Goal: Information Seeking & Learning: Learn about a topic

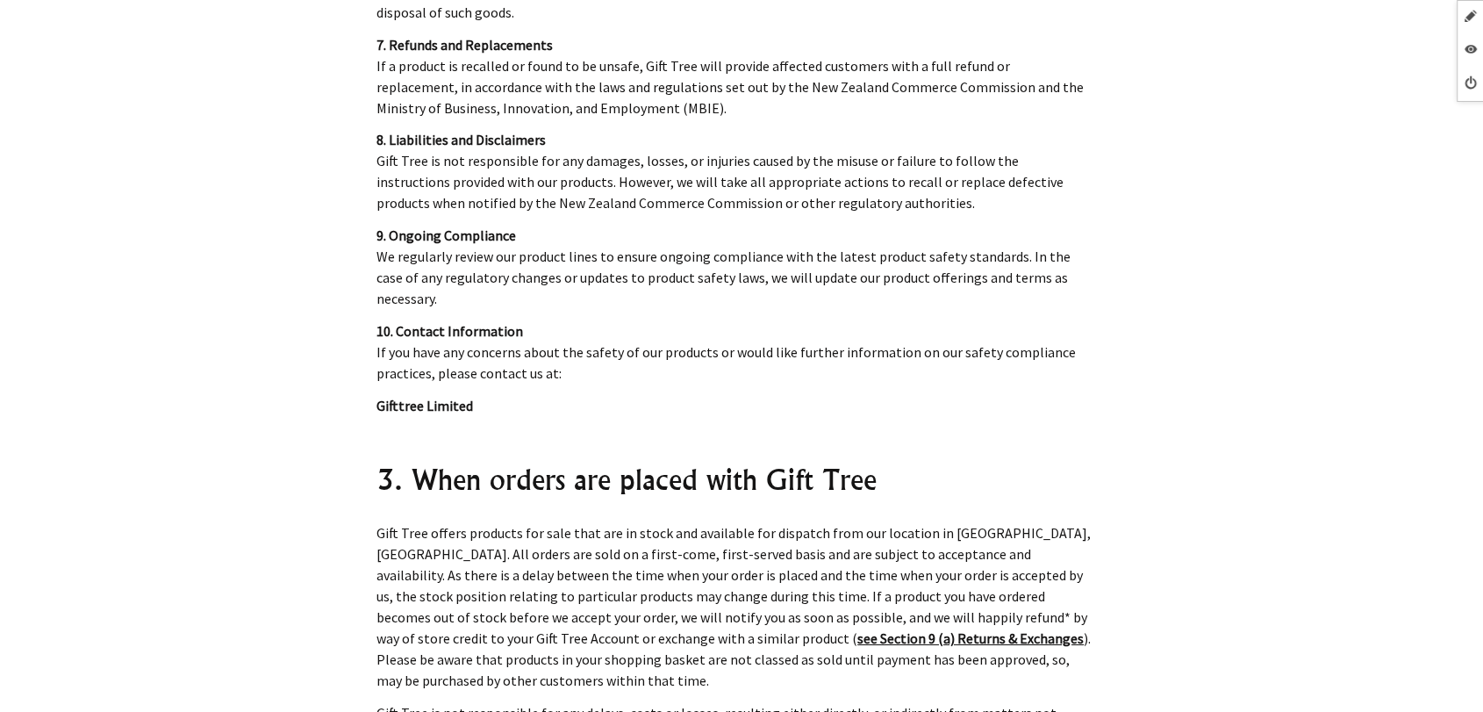
scroll to position [5867, 0]
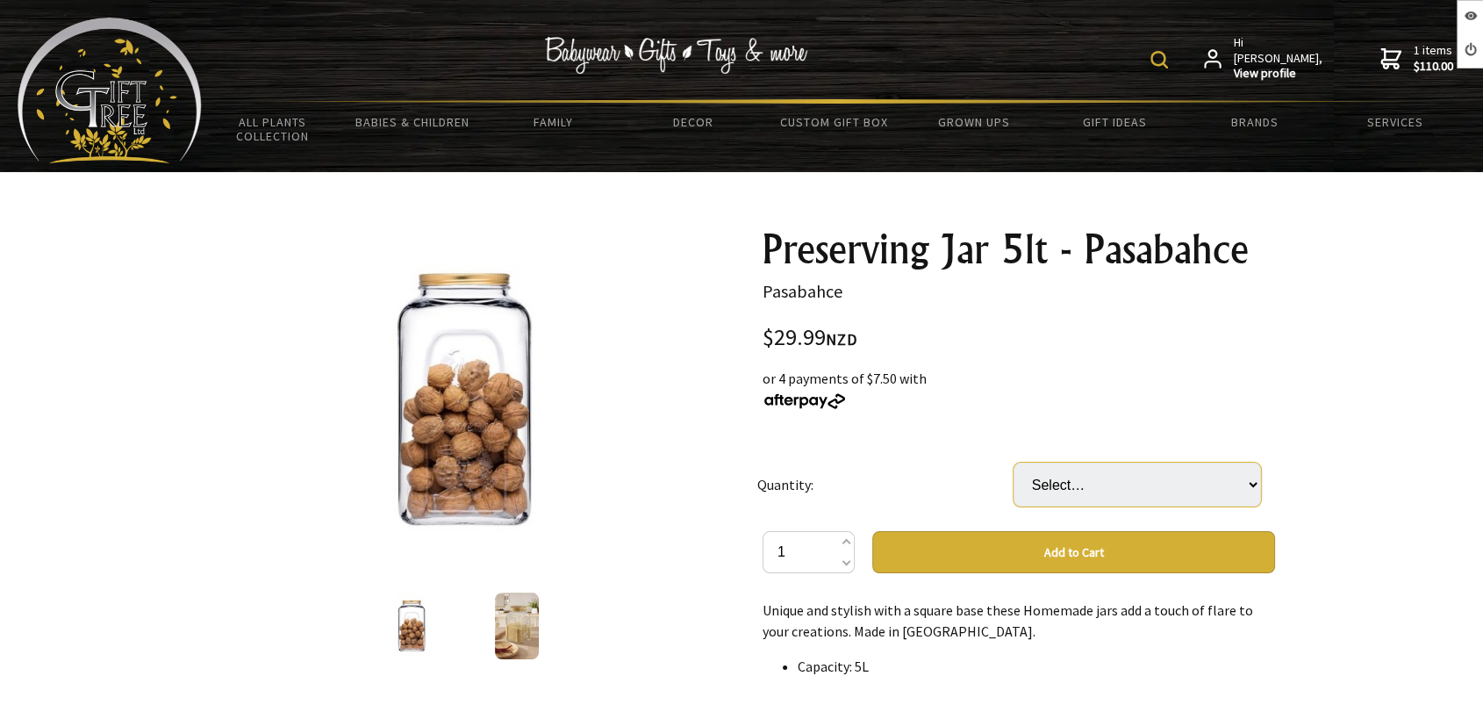
click at [1078, 491] on select "Select… 6 Pcs (+ $149.95)" at bounding box center [1138, 485] width 248 height 44
select select "6 Pcs"
click at [1014, 463] on select "Select… 6 Pcs (+ $149.95)" at bounding box center [1138, 485] width 248 height 44
click at [1012, 403] on div "or 4 payments of $44.99 with" at bounding box center [1019, 389] width 513 height 42
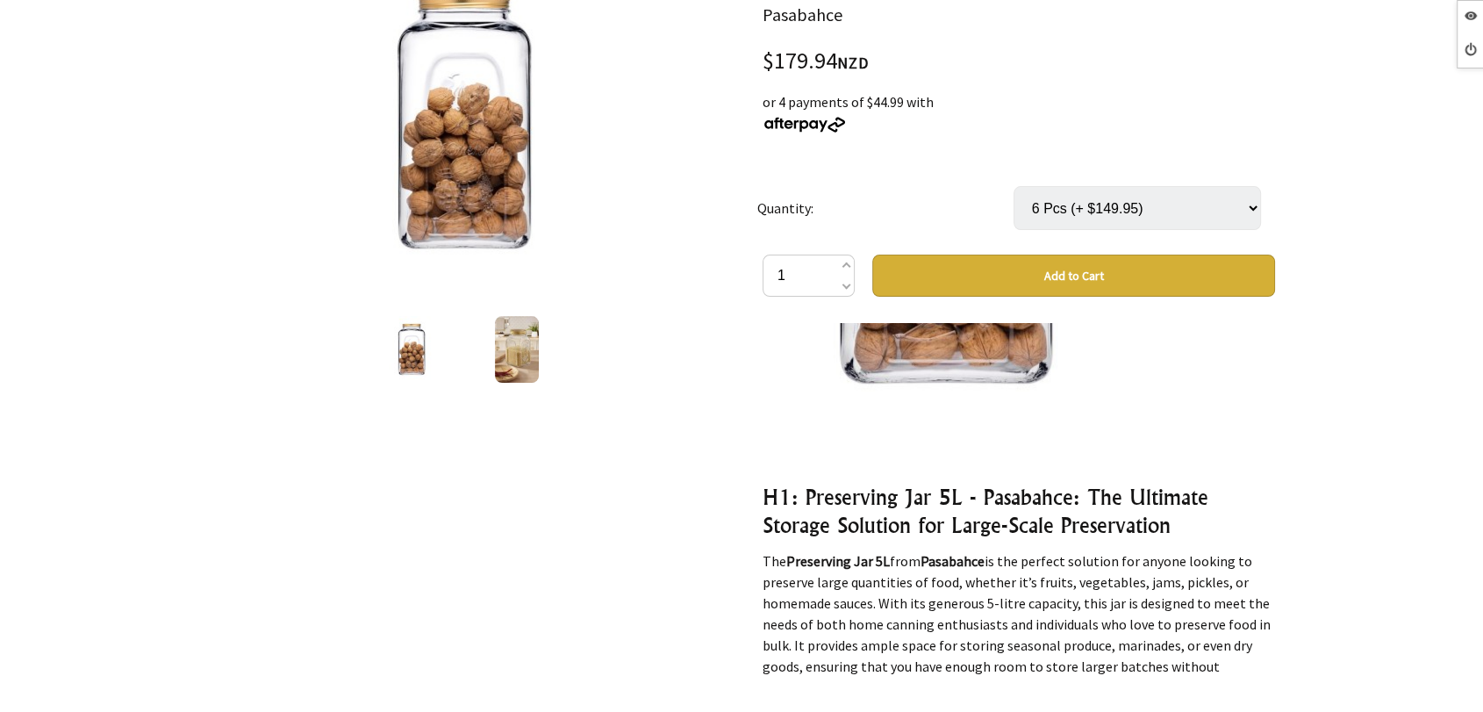
scroll to position [557, 0]
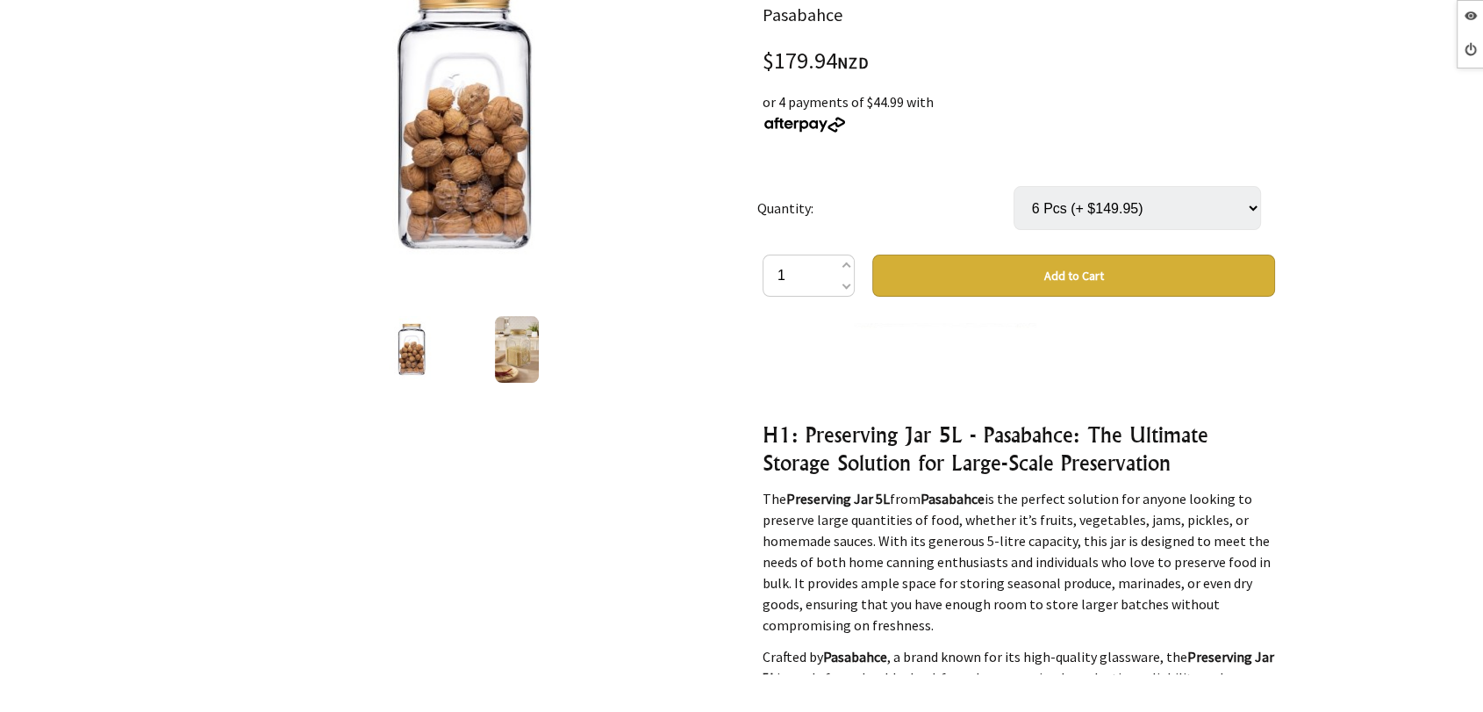
click at [1012, 403] on div "Unique and stylish with a square base these Homemade jars add a touch of flare …" at bounding box center [1019, 498] width 513 height 351
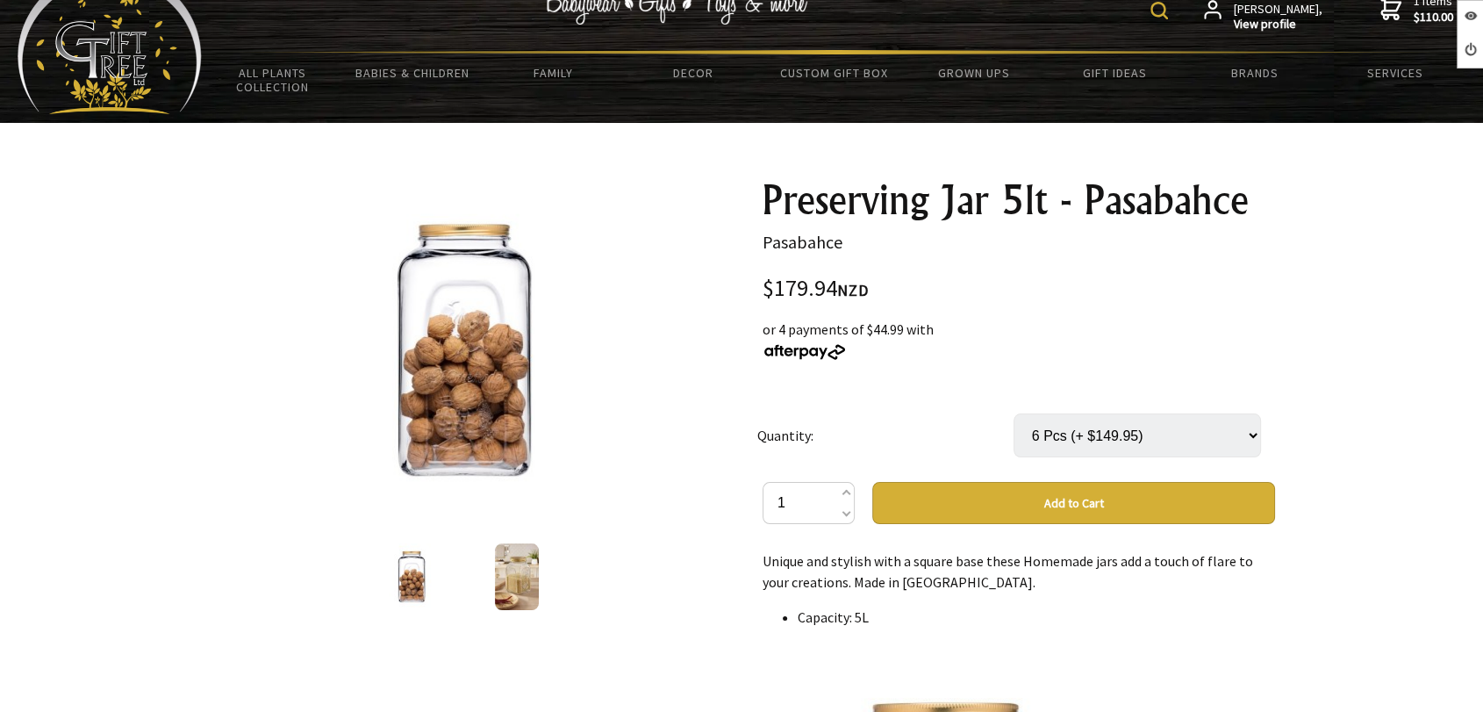
scroll to position [47, 0]
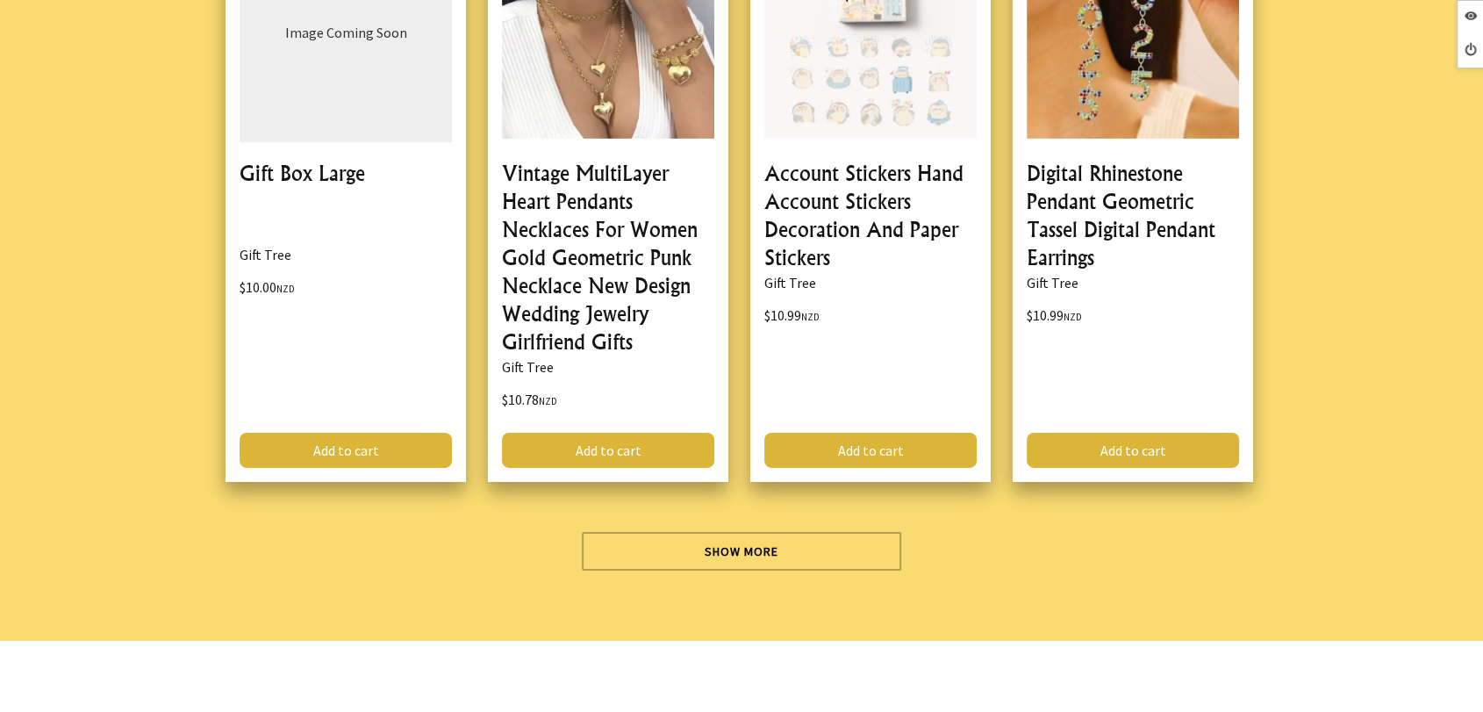
scroll to position [5441, 0]
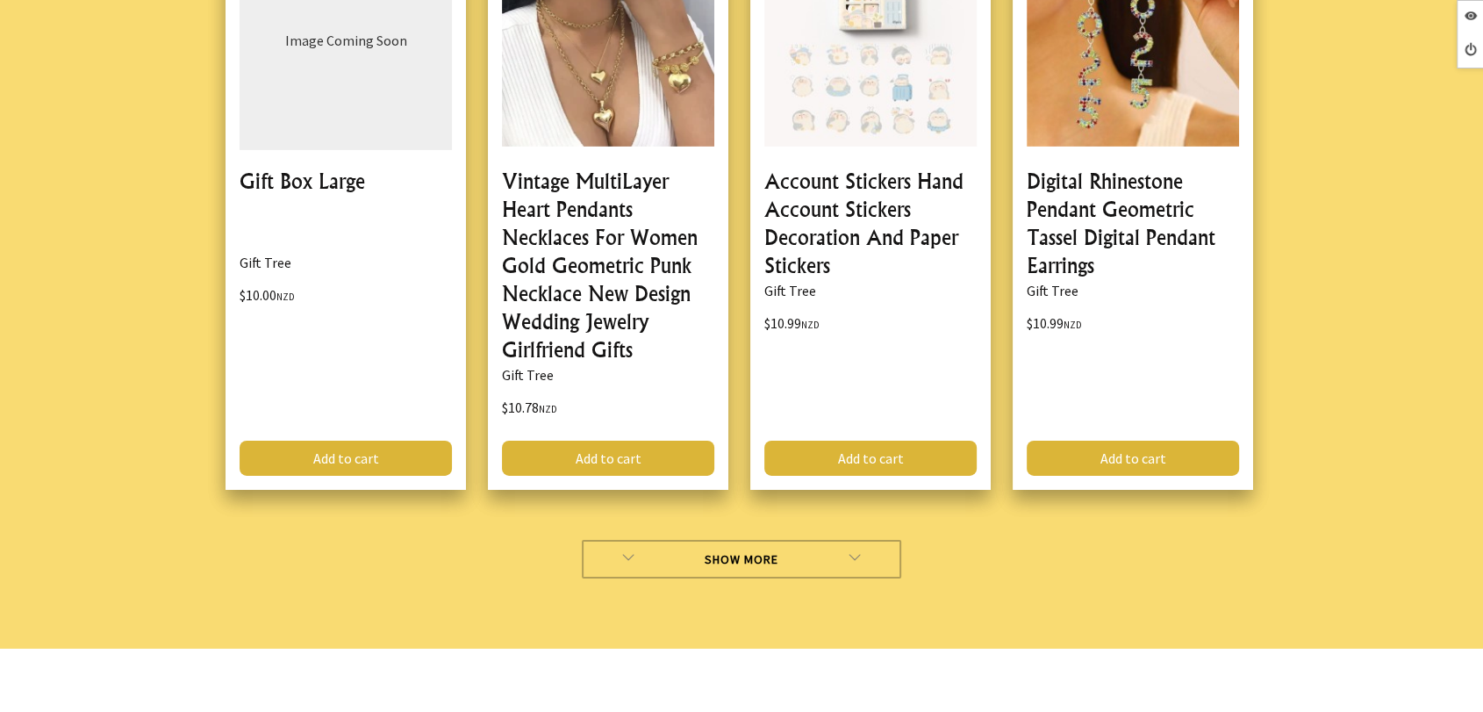
click at [667, 540] on link "Show More" at bounding box center [742, 559] width 320 height 39
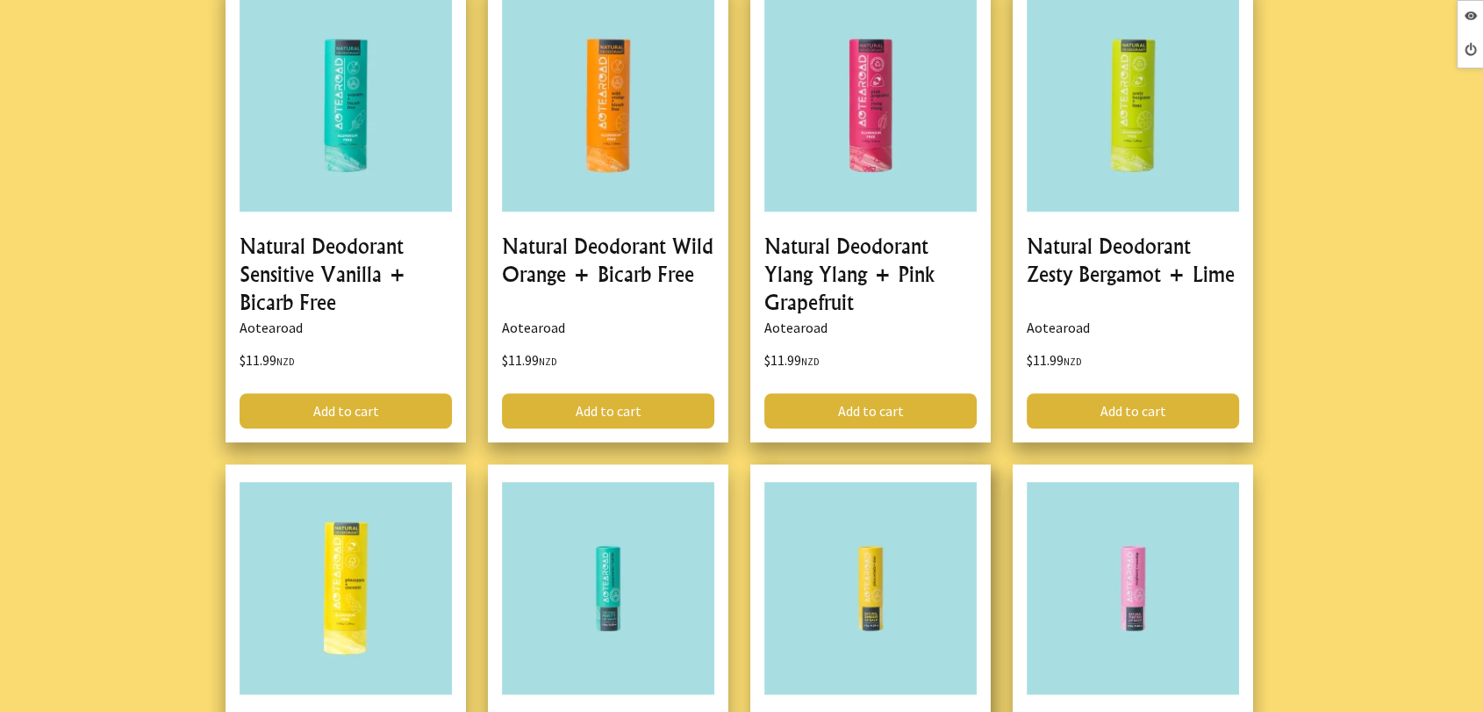
scroll to position [8015, 0]
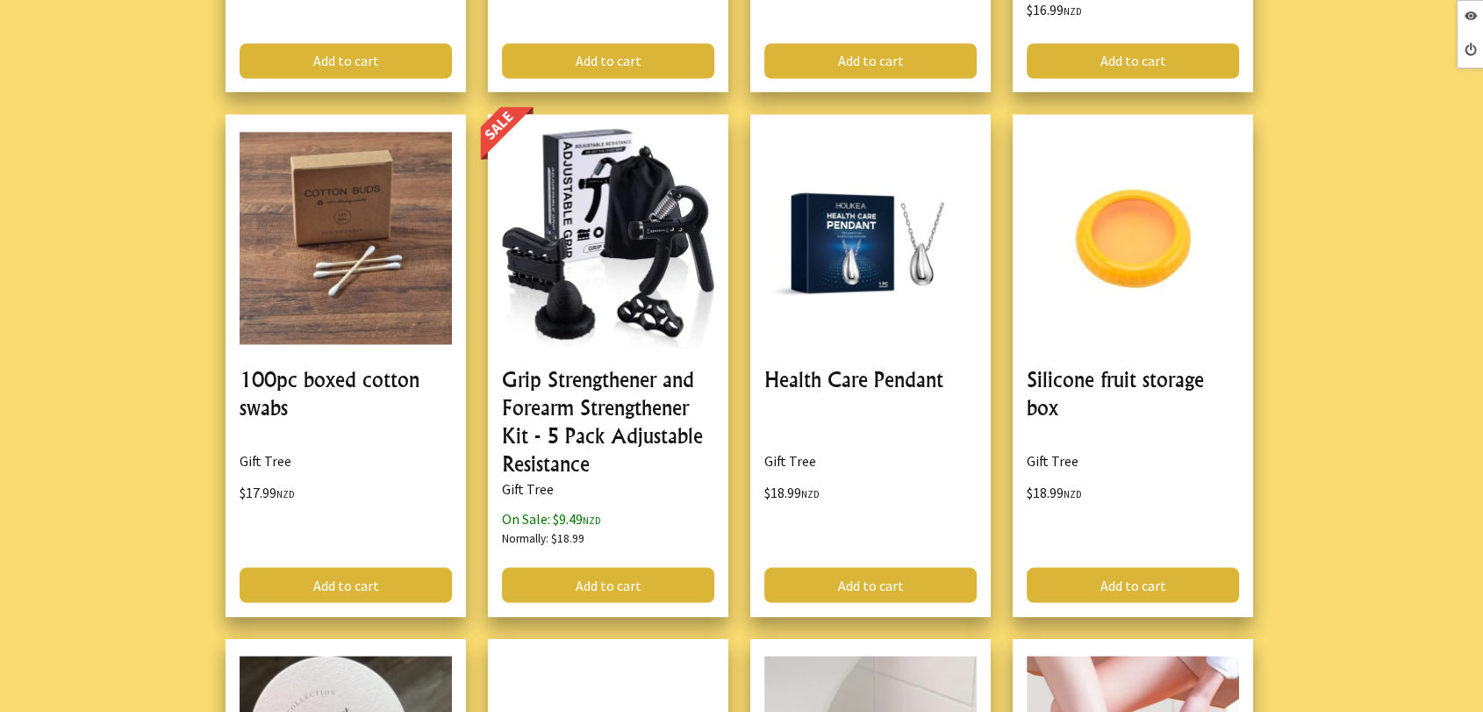
scroll to position [3310, 0]
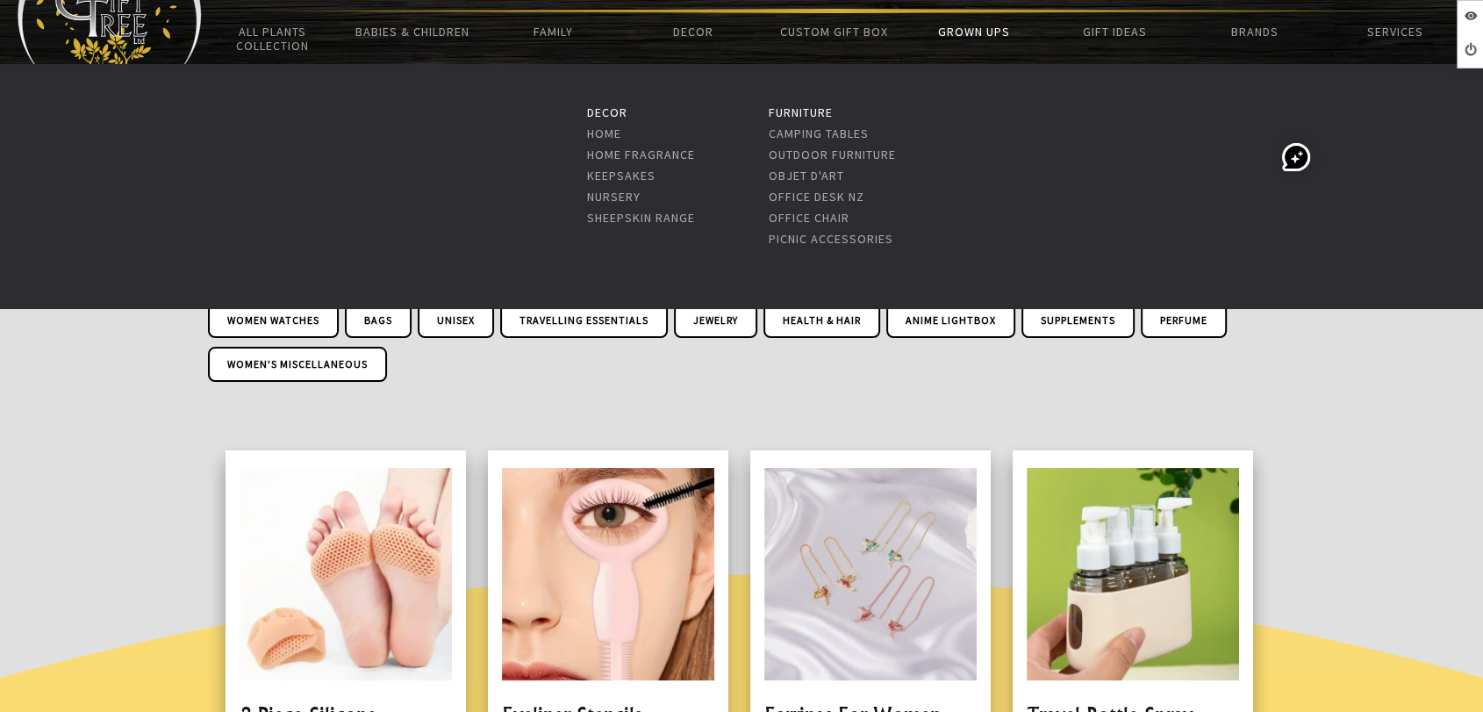
scroll to position [91, 0]
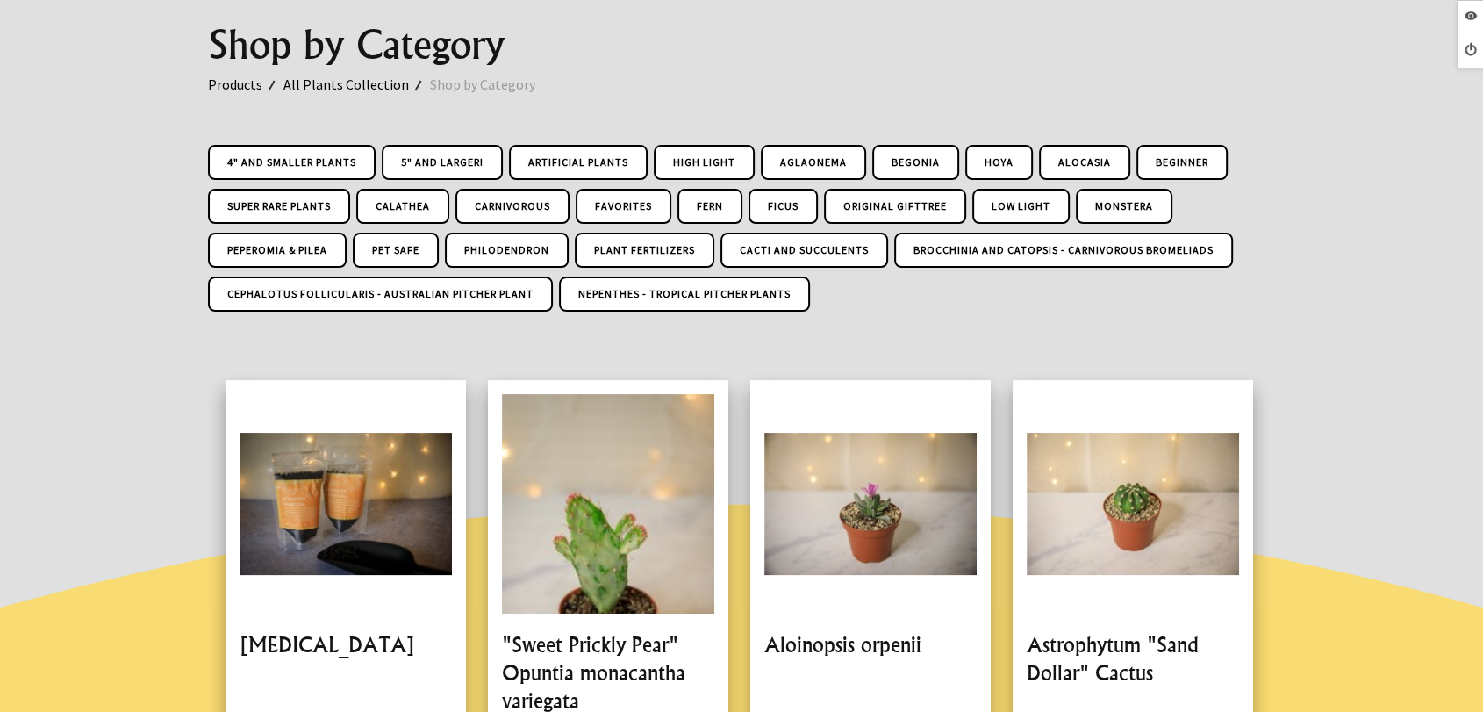
scroll to position [205, 0]
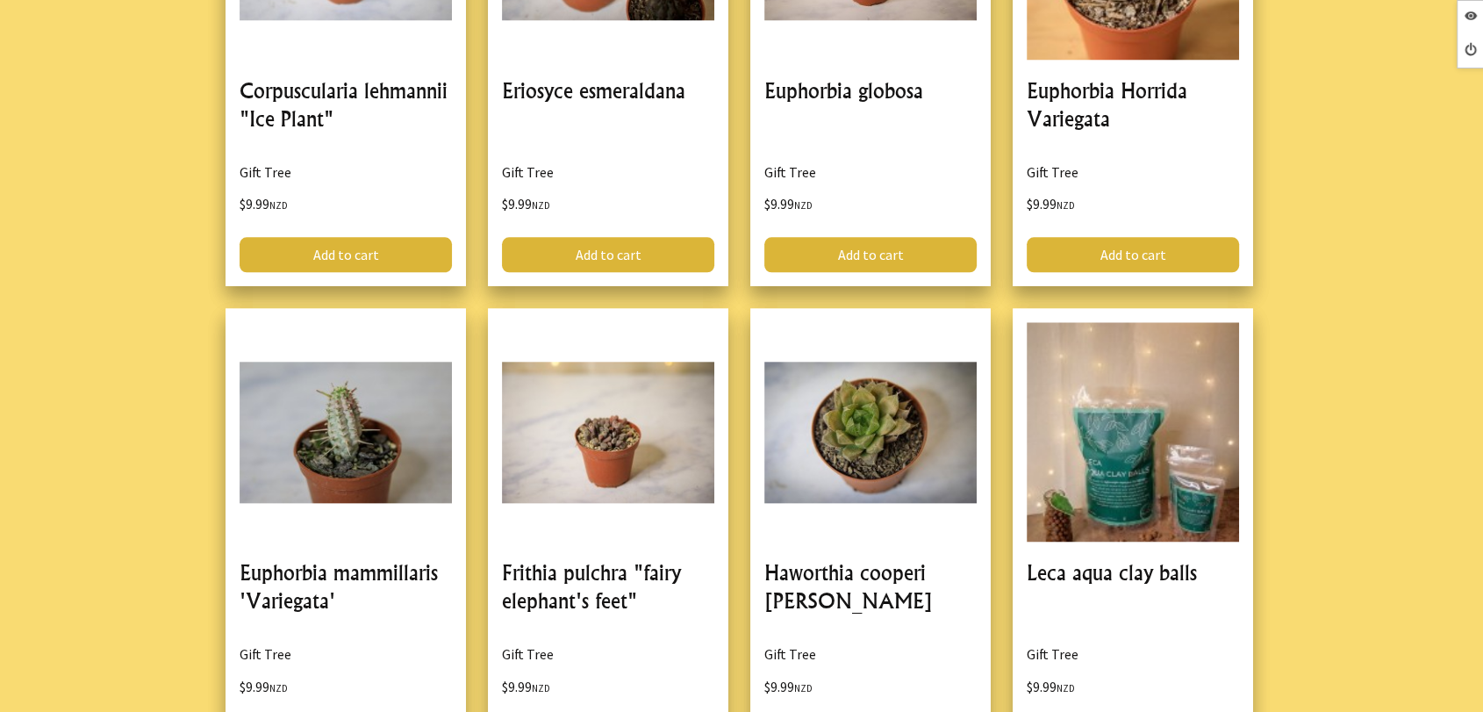
scroll to position [1734, 0]
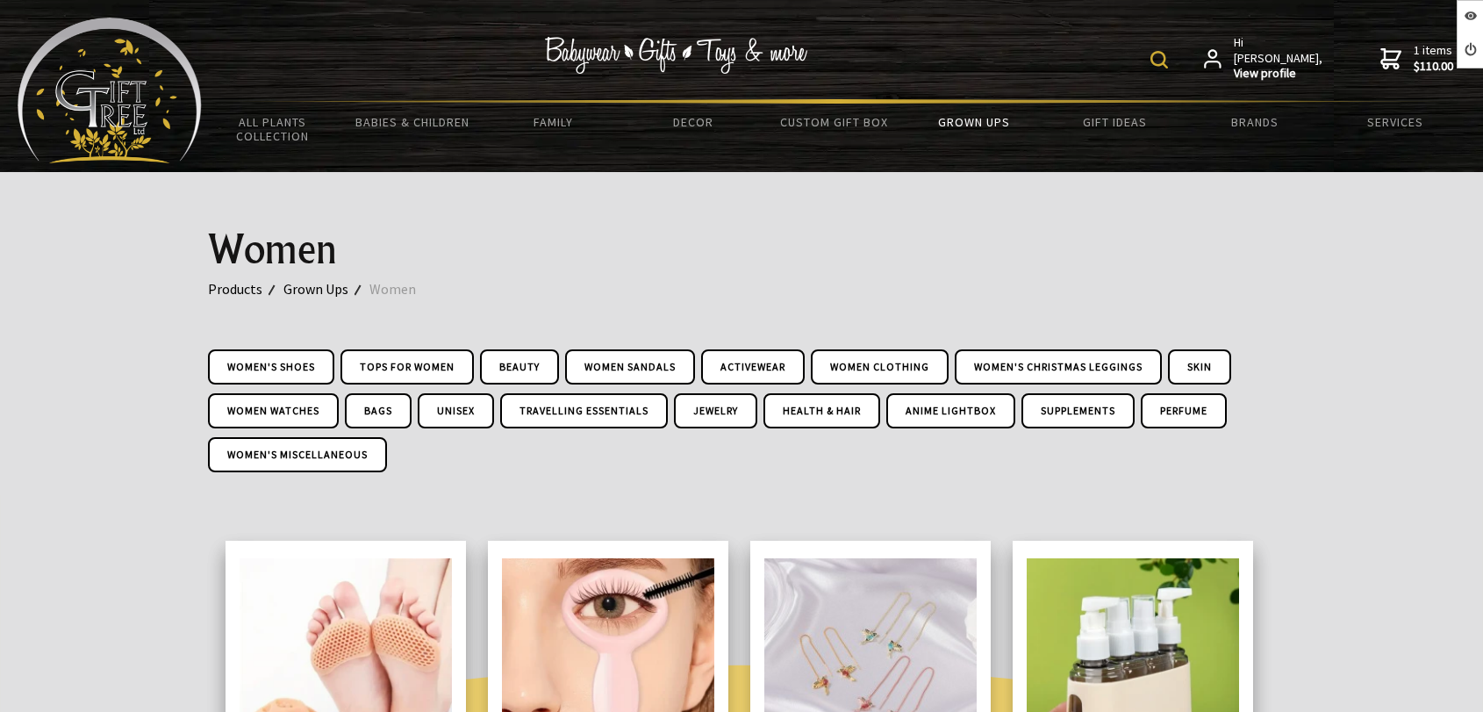
scroll to position [1063, 0]
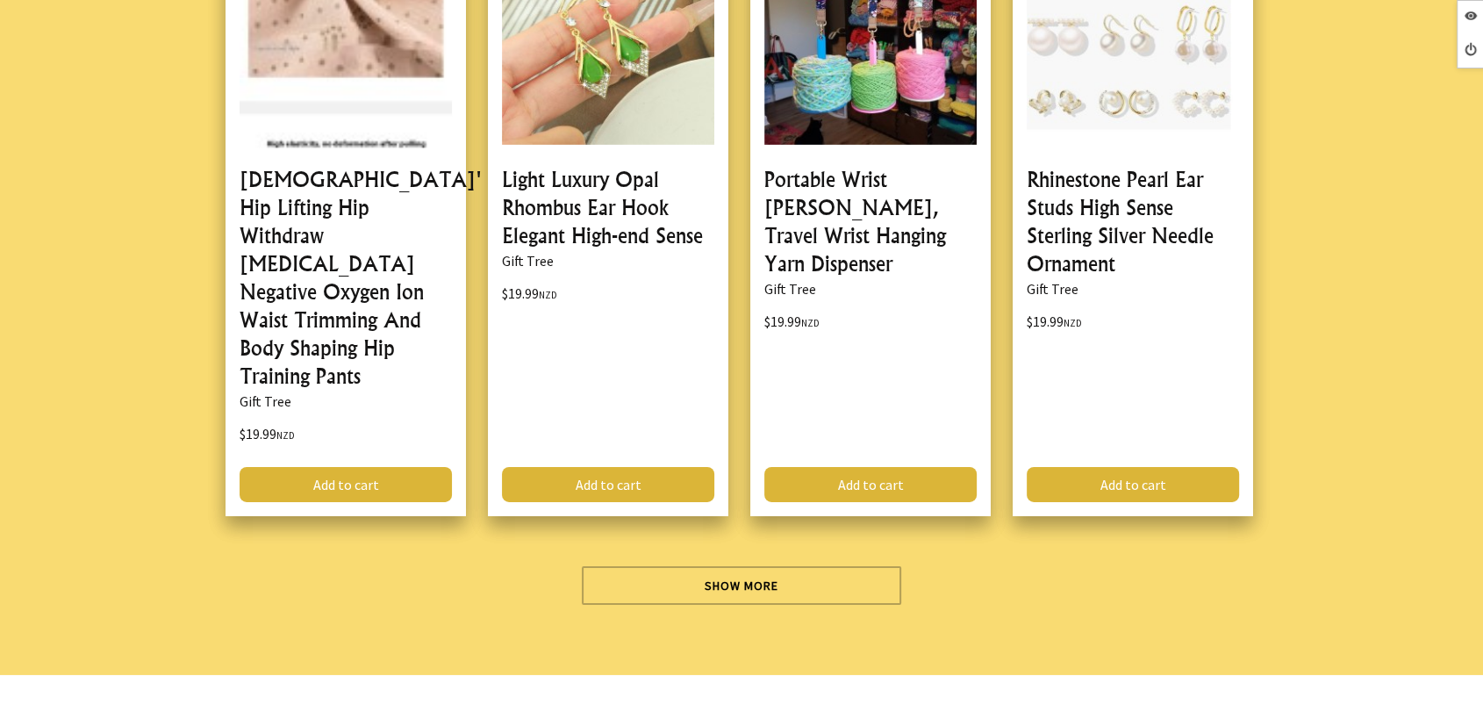
scroll to position [5450, 0]
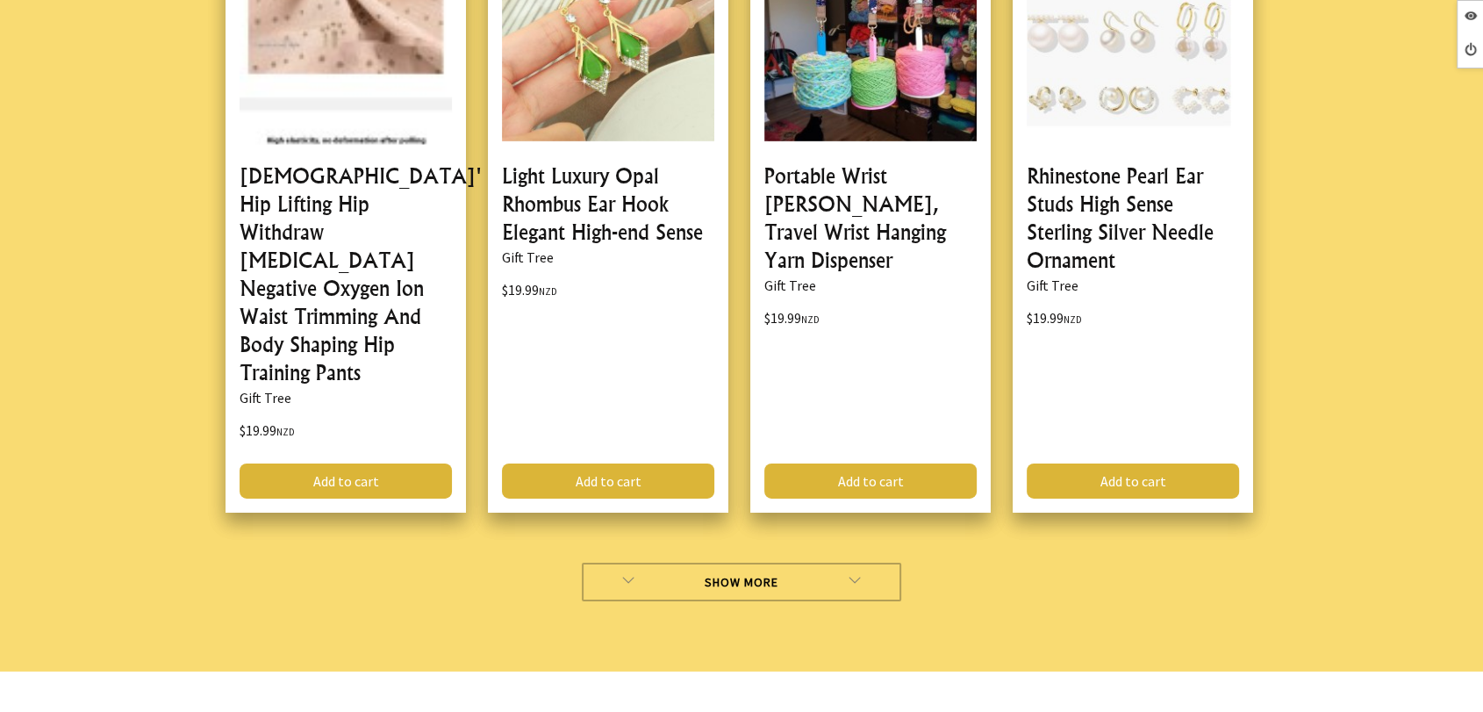
click at [630, 563] on link "Show More" at bounding box center [742, 582] width 320 height 39
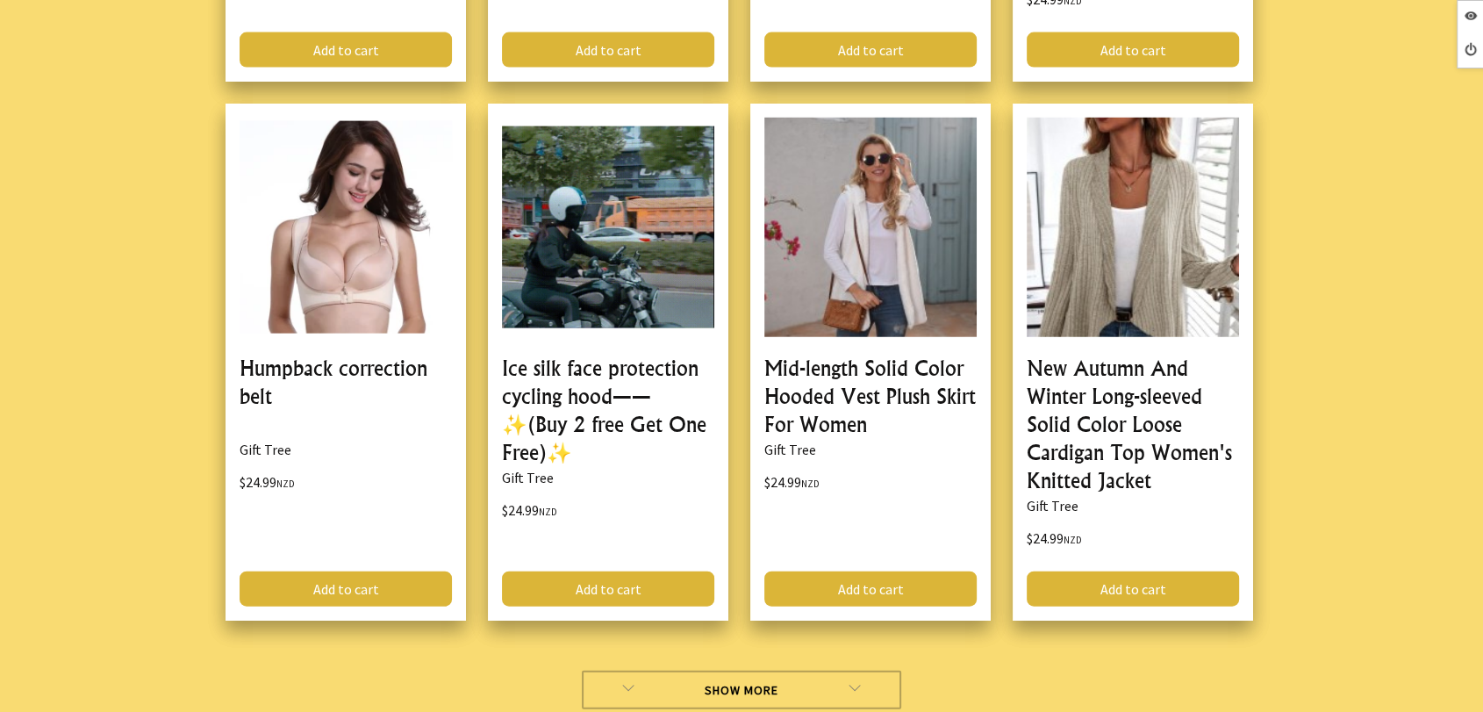
scroll to position [10693, 0]
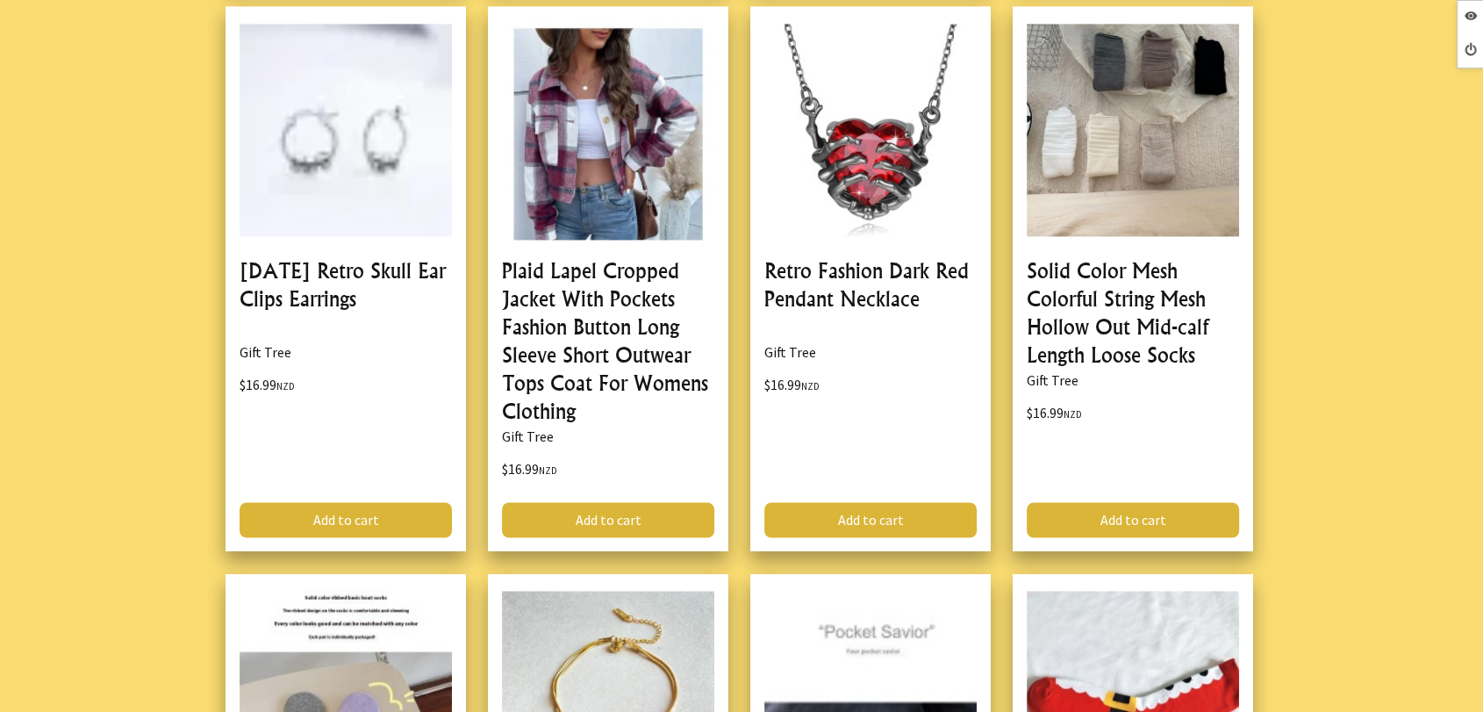
scroll to position [2777, 0]
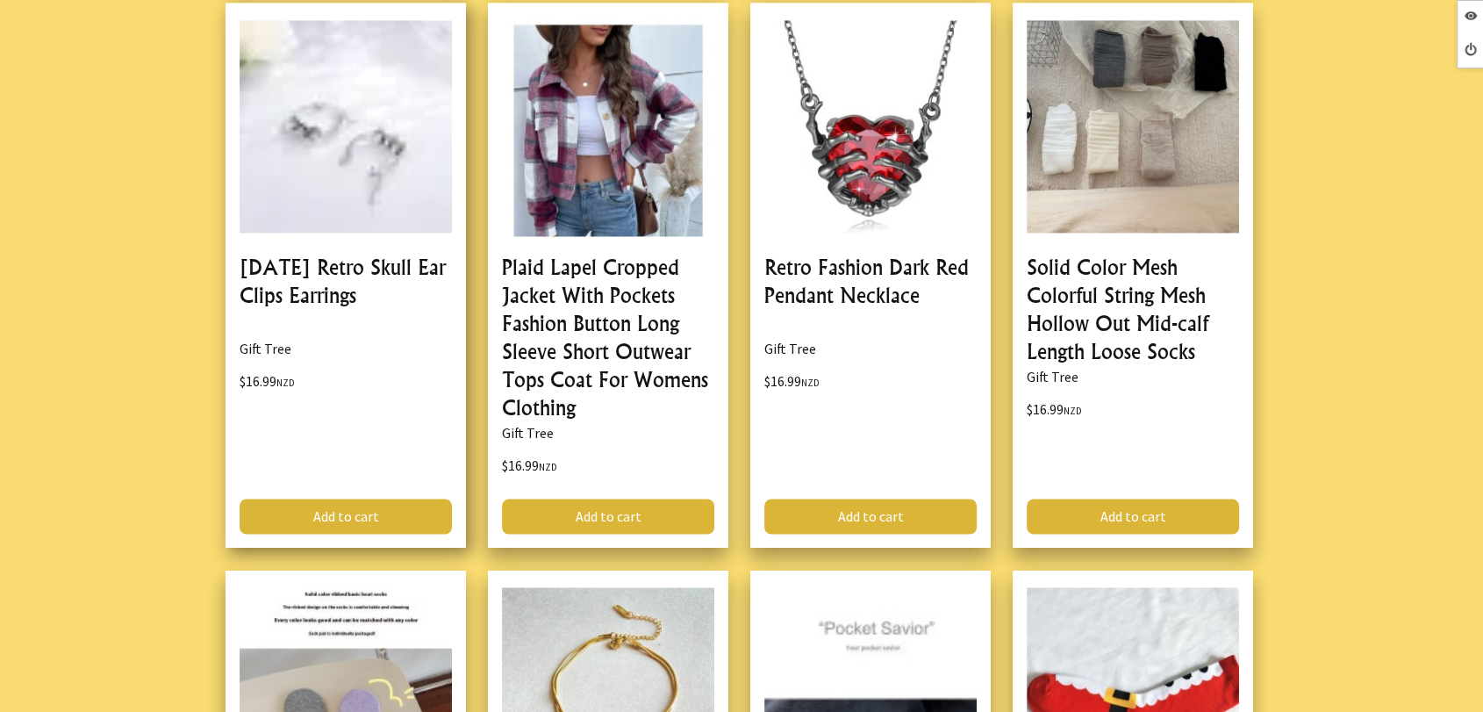
click at [379, 259] on link at bounding box center [346, 275] width 241 height 545
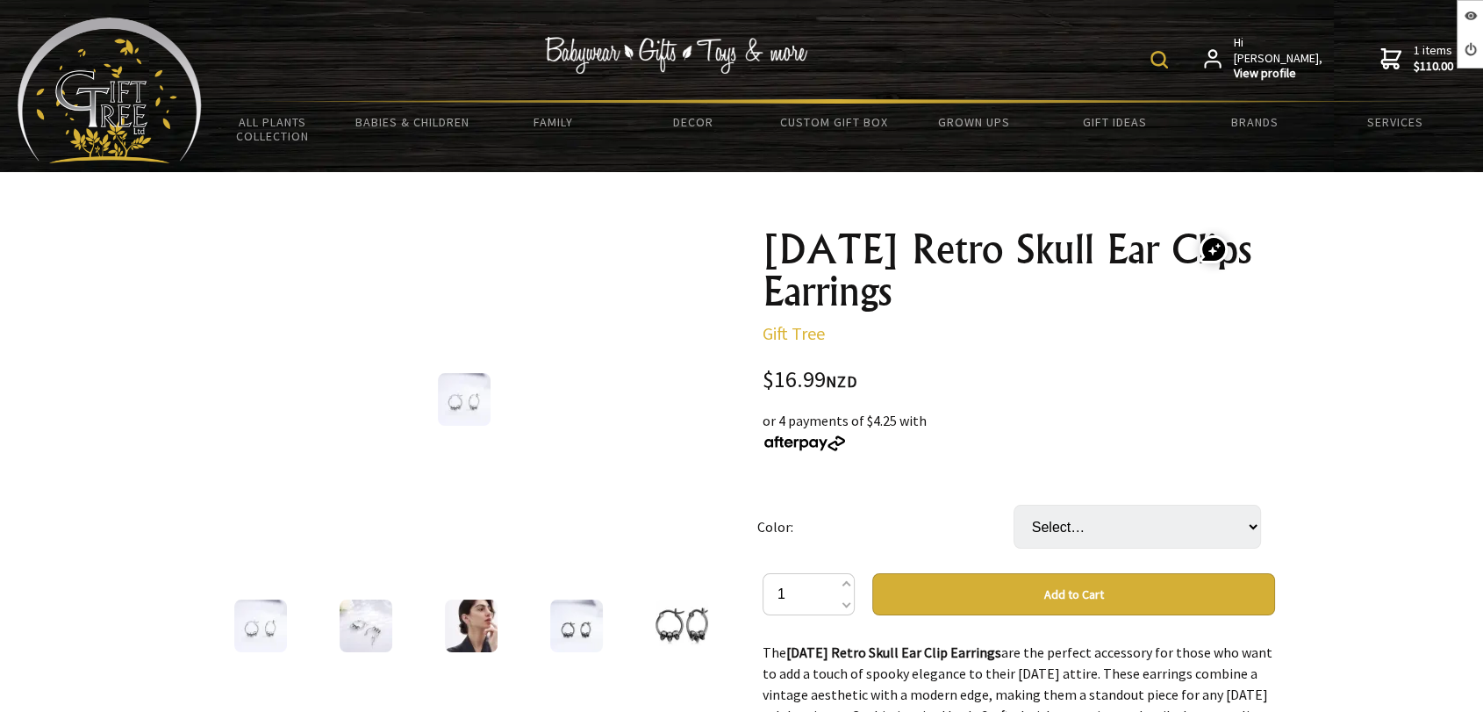
drag, startPoint x: 1001, startPoint y: 290, endPoint x: 711, endPoint y: 241, distance: 293.8
copy h1 "Halloween Retro Skull Ear Clips Earrings"
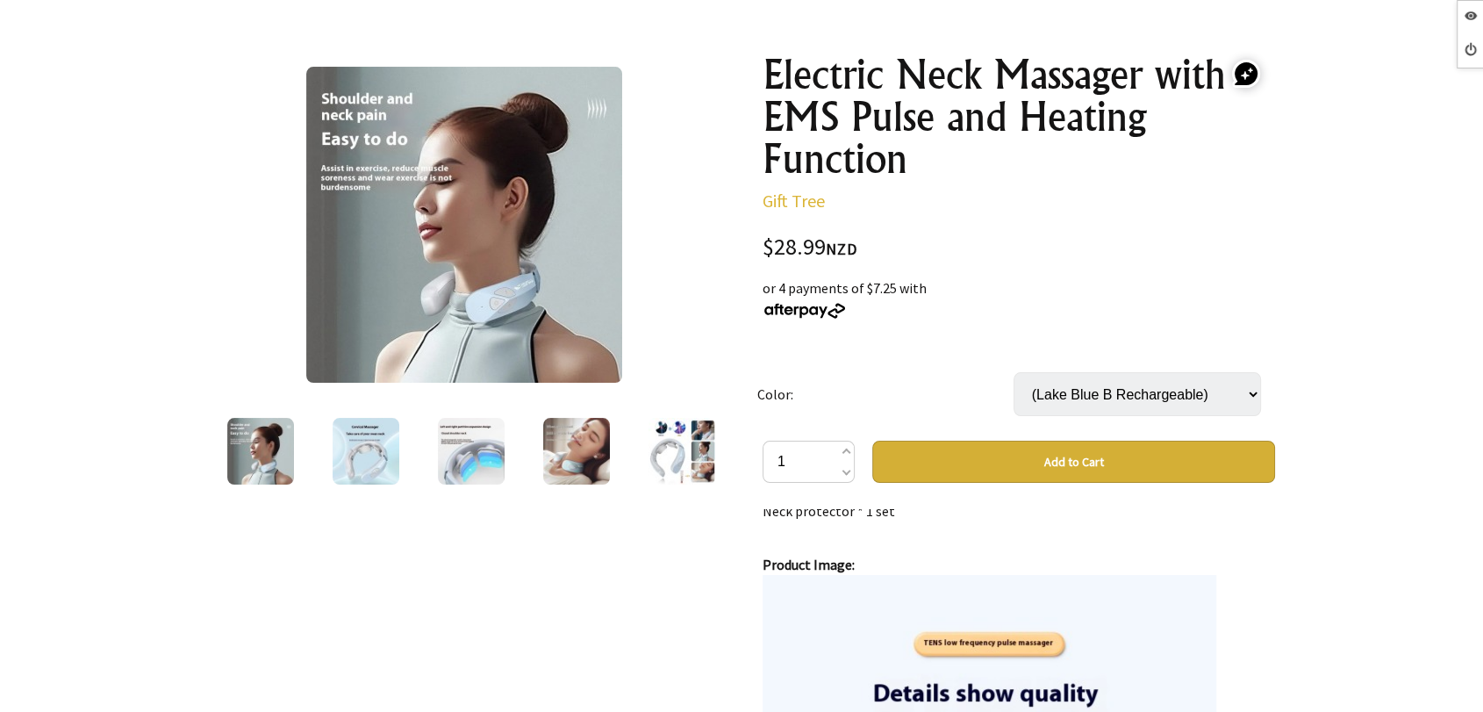
scroll to position [421, 0]
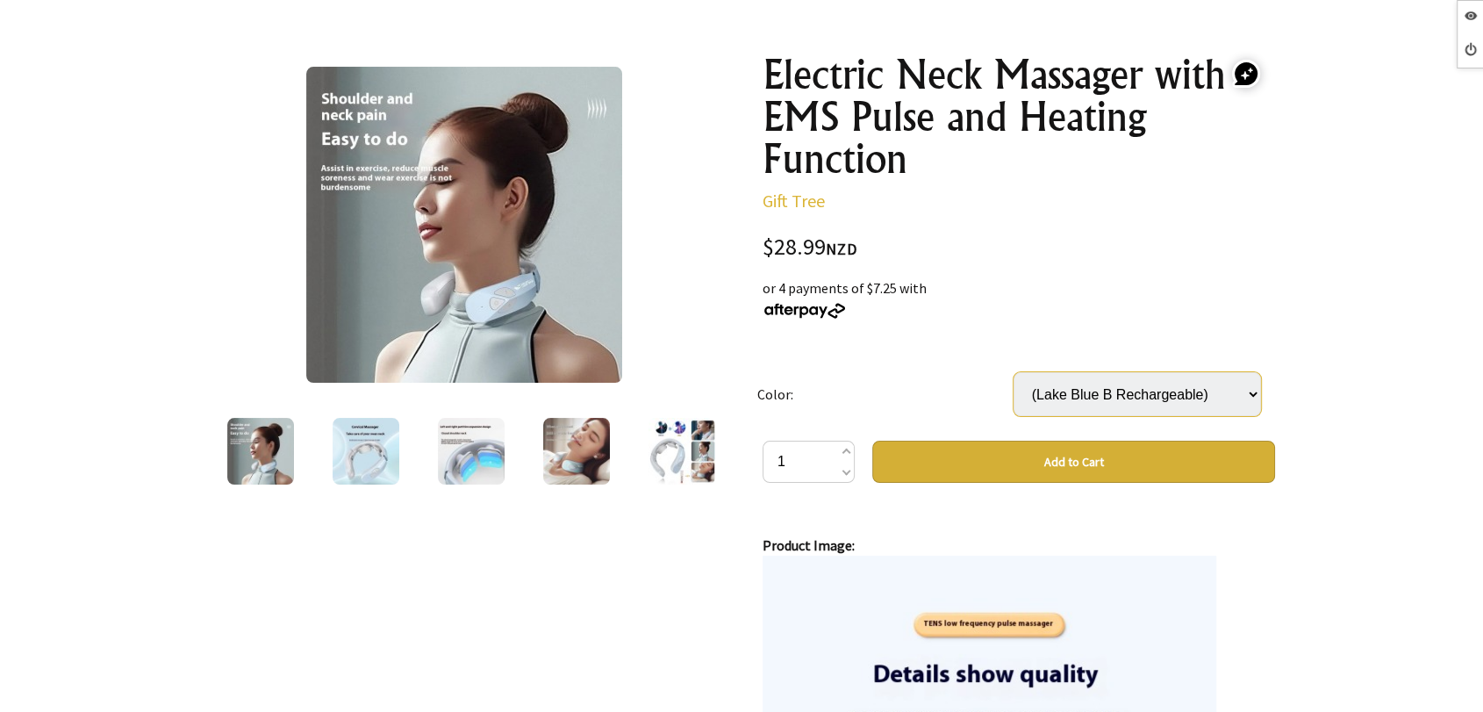
click at [1113, 413] on select "(Lake Blue B Rechargeable)" at bounding box center [1138, 394] width 248 height 44
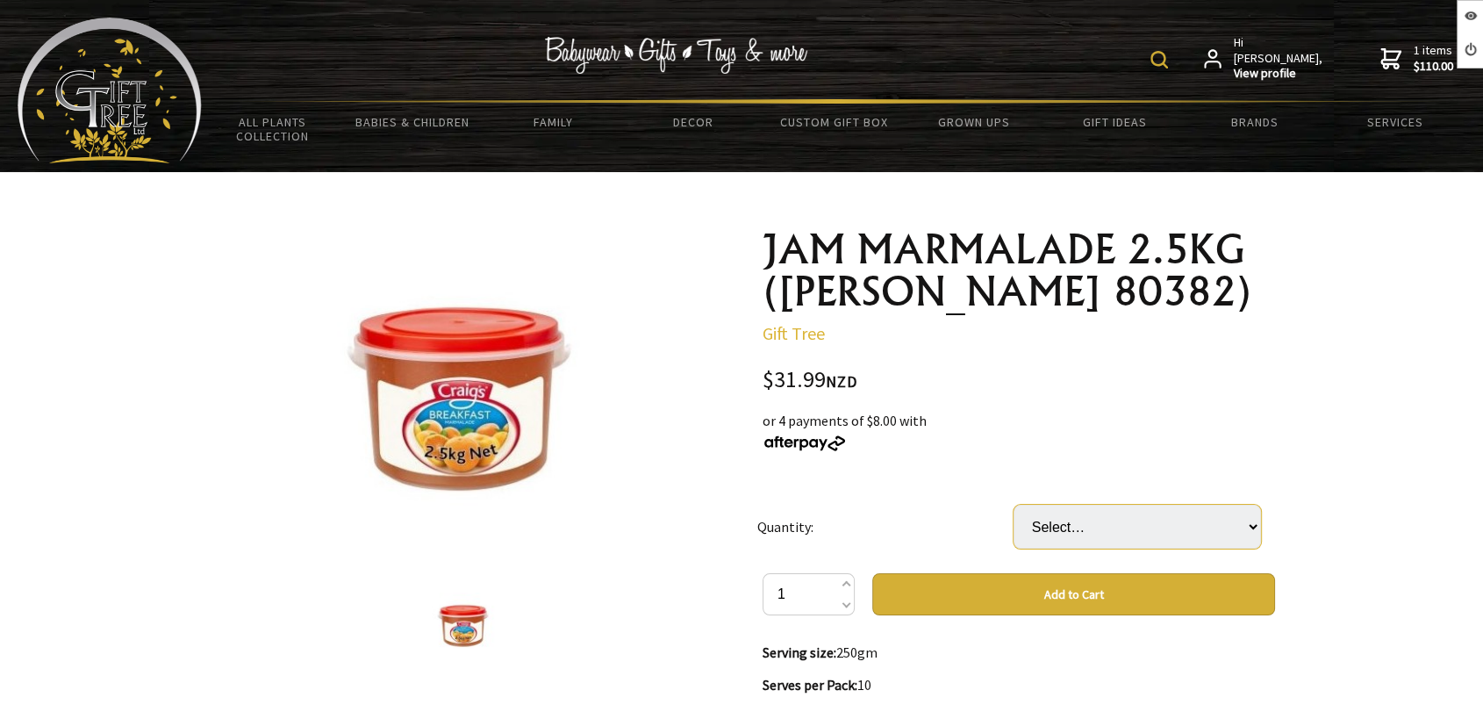
drag, startPoint x: 0, startPoint y: 0, endPoint x: 1058, endPoint y: 541, distance: 1187.9
click at [1058, 541] on select "Select… 1 PAI 1 CTN (3 PAI) (+ $63.98)" at bounding box center [1138, 527] width 248 height 44
click at [943, 498] on td "Quantity:" at bounding box center [885, 526] width 256 height 93
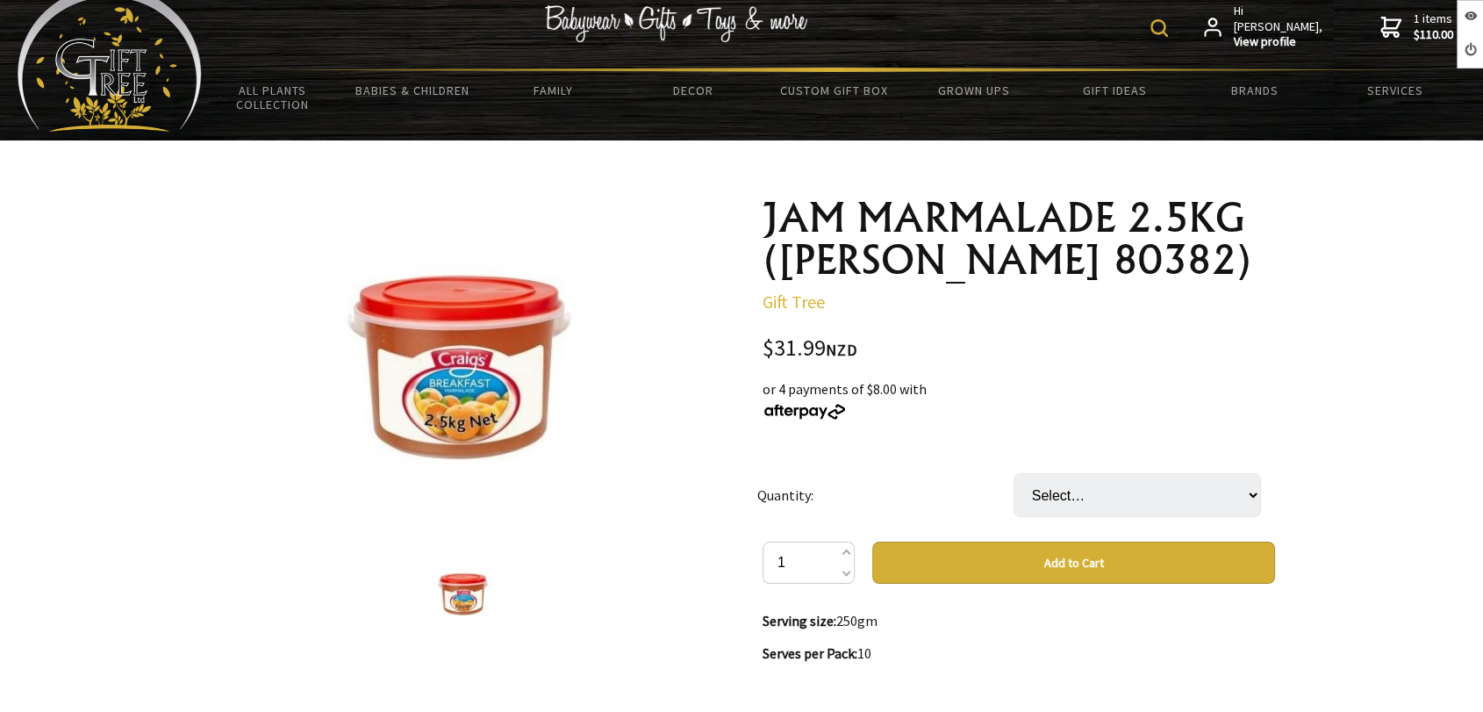
scroll to position [26, 0]
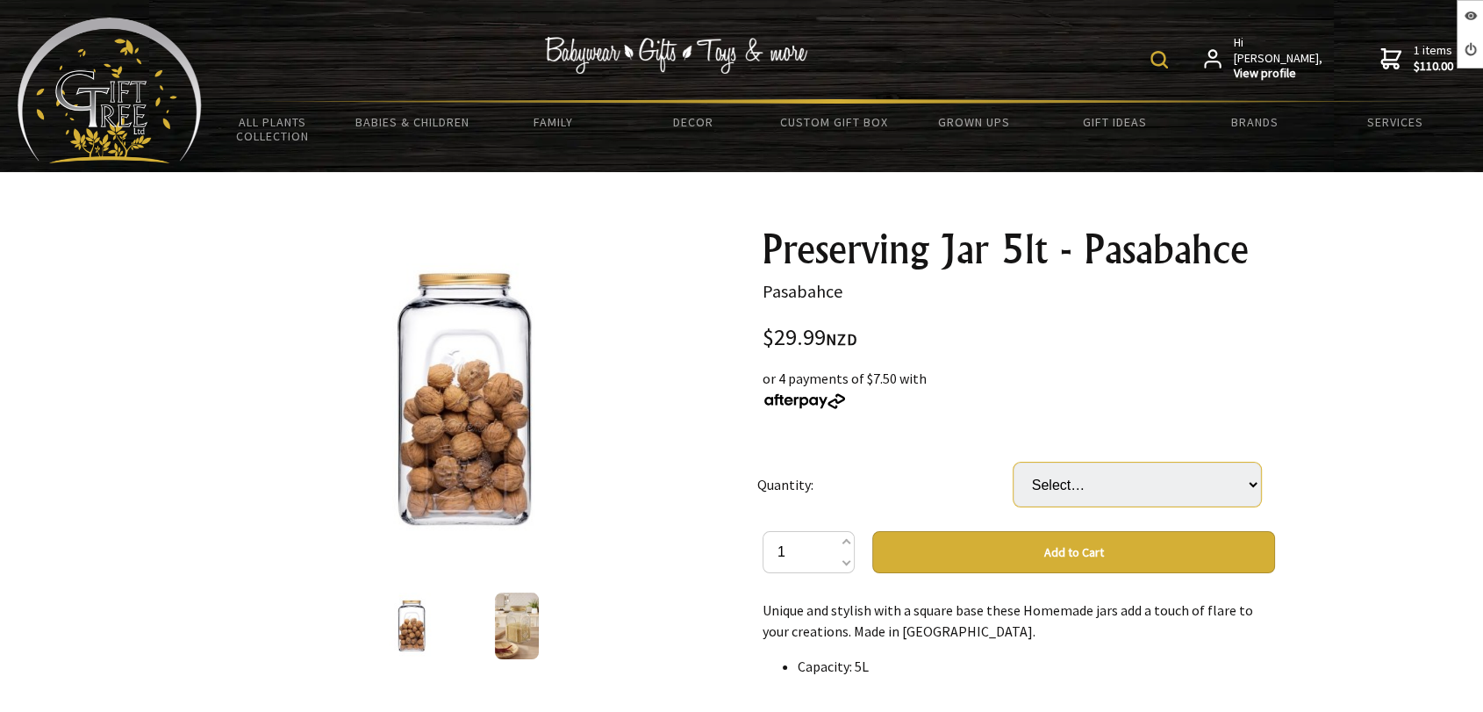
click at [1032, 479] on select "Select… 6 Pcs (+ $149.95)" at bounding box center [1138, 485] width 248 height 44
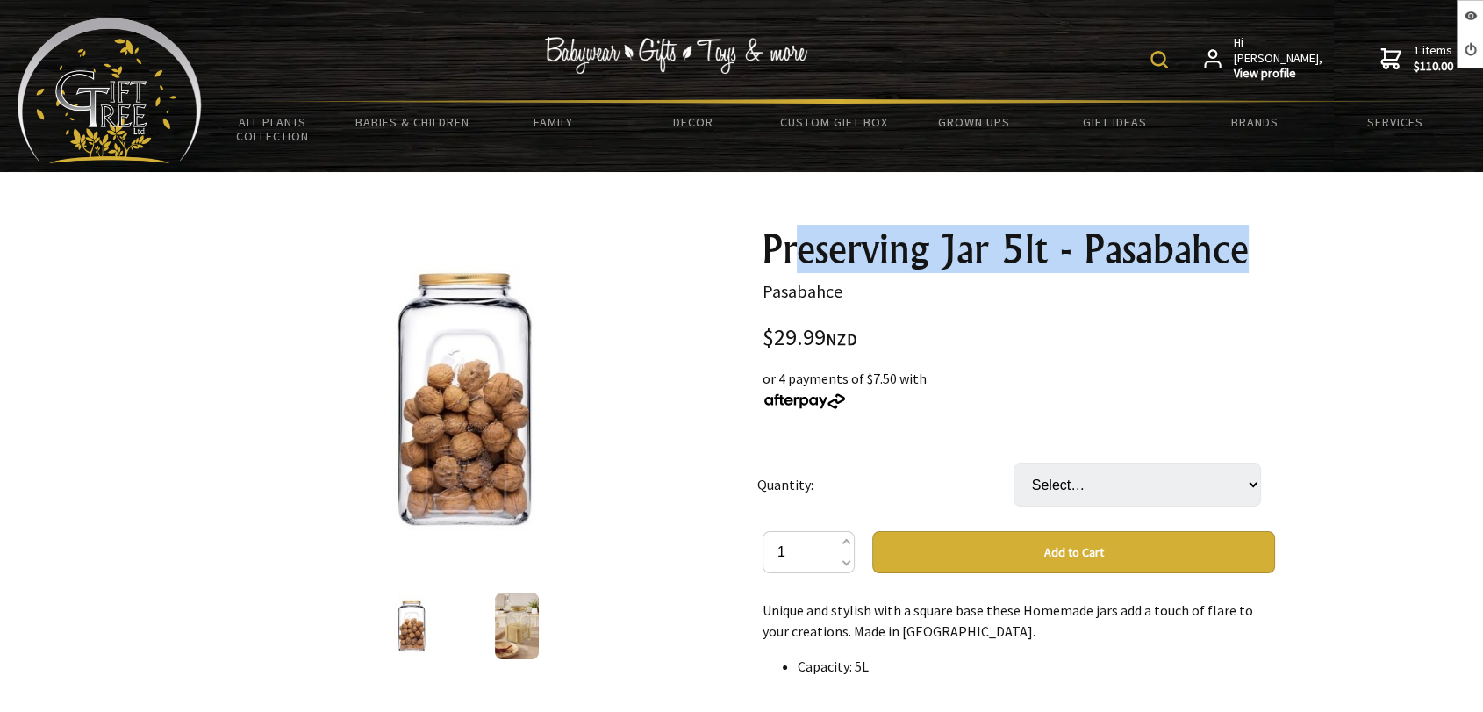
drag, startPoint x: 1254, startPoint y: 259, endPoint x: 797, endPoint y: 194, distance: 461.9
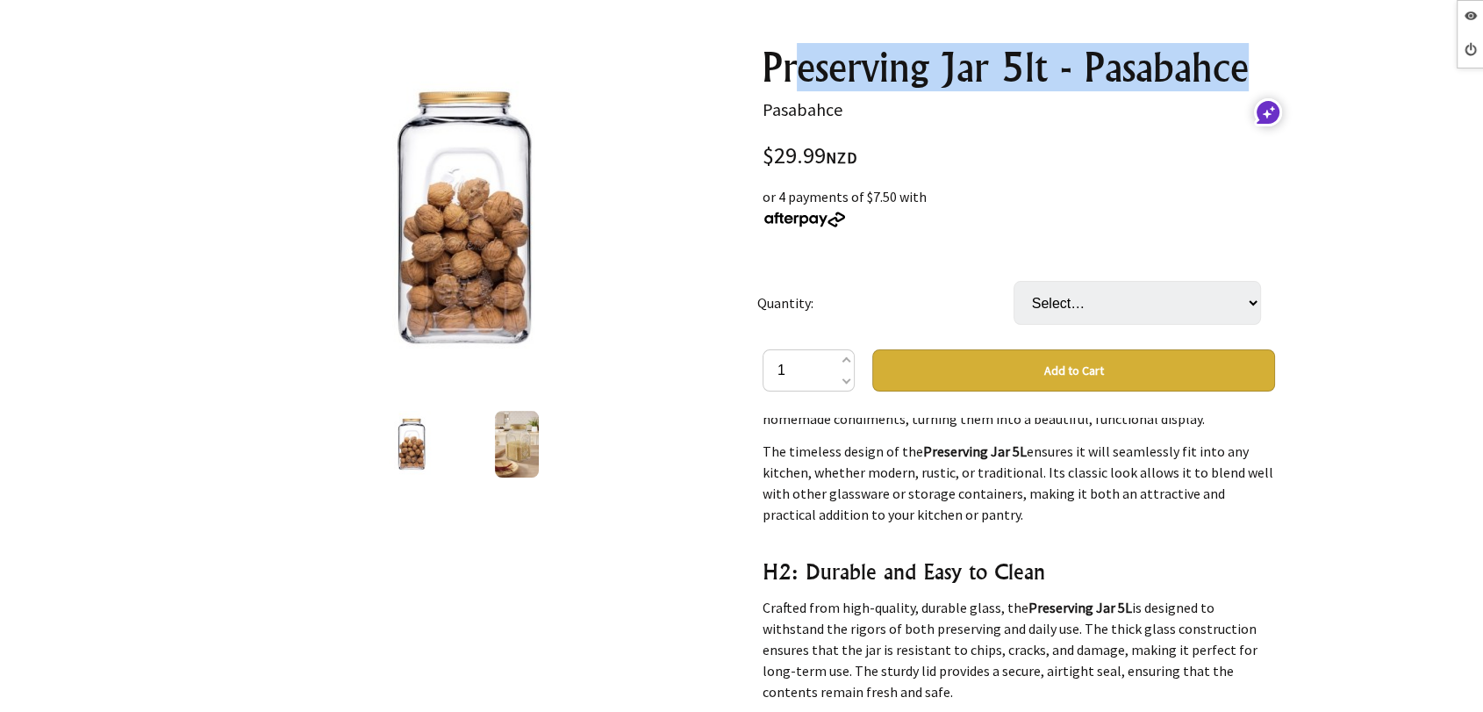
scroll to position [2015, 0]
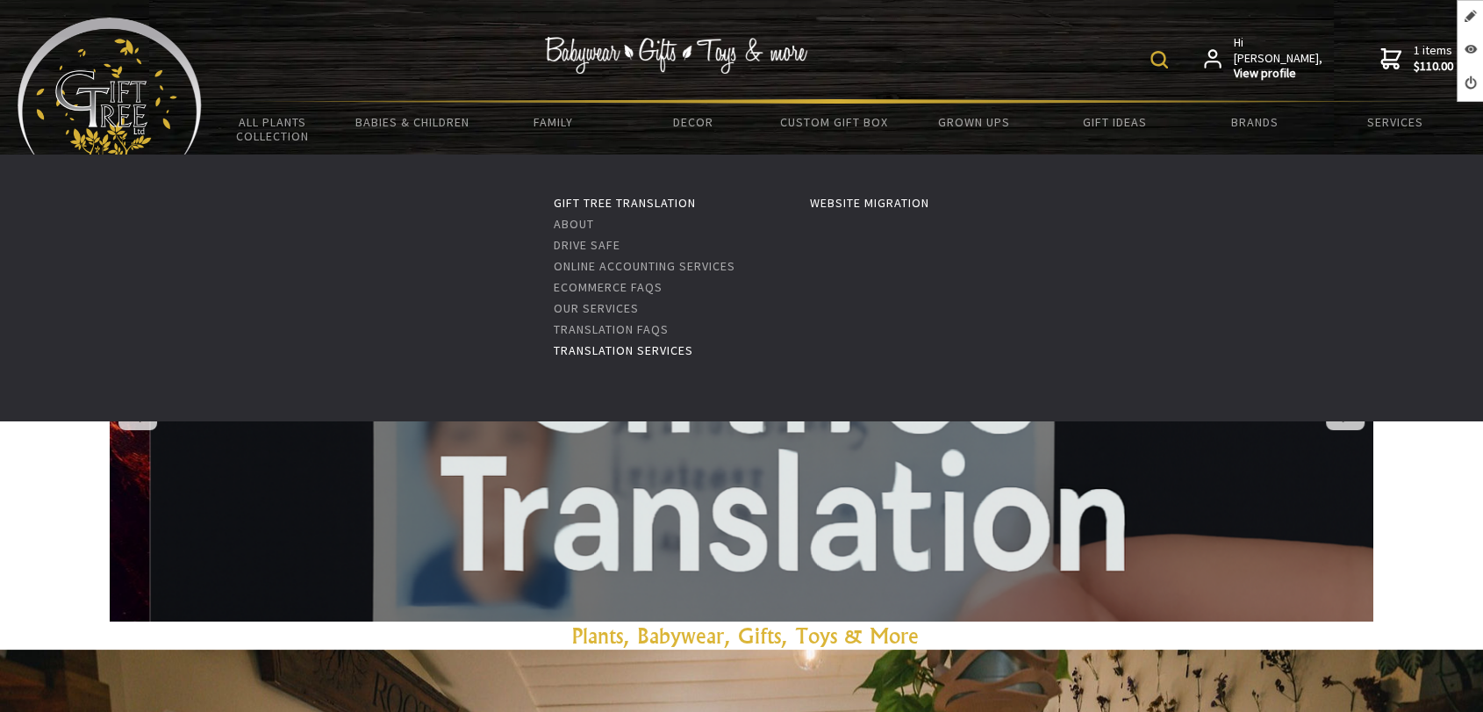
click at [606, 351] on link "Translation Services" at bounding box center [624, 350] width 140 height 16
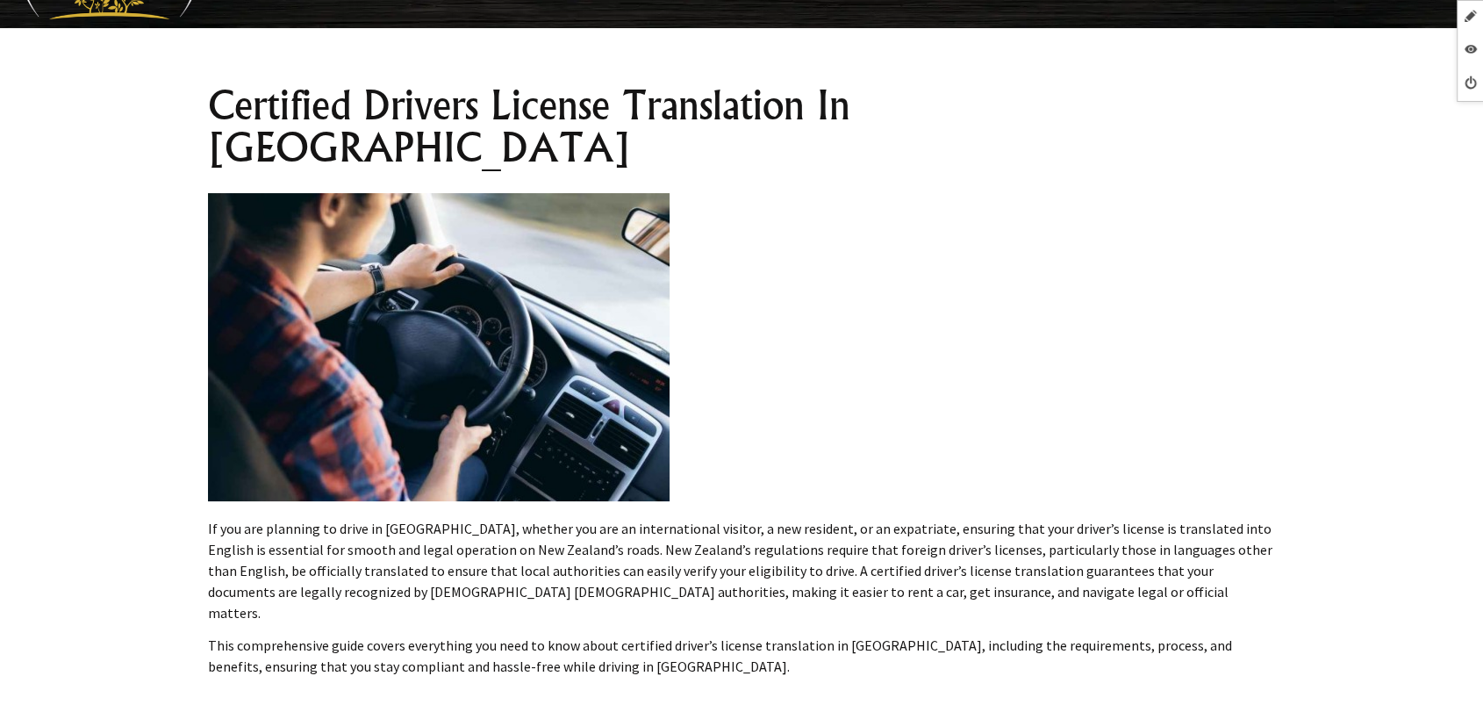
scroll to position [136, 0]
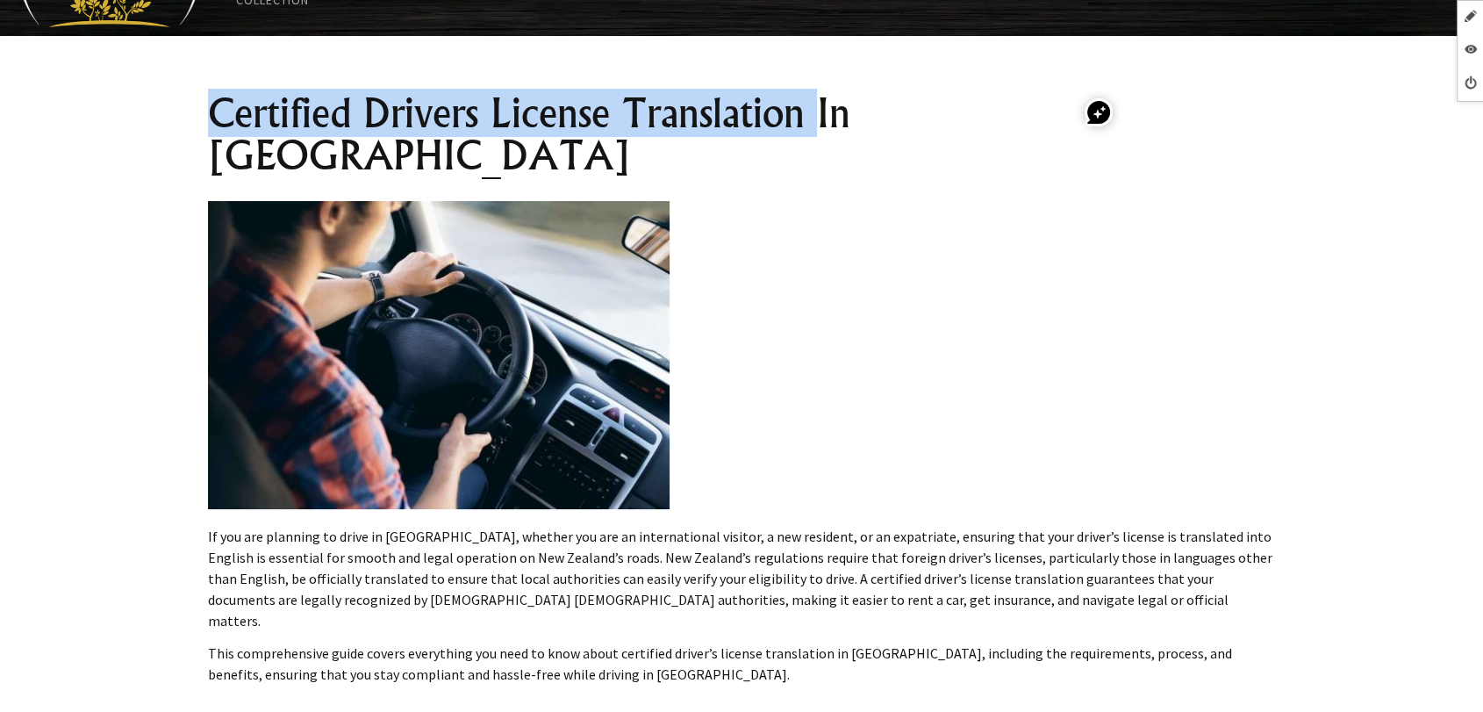
drag, startPoint x: 814, startPoint y: 122, endPoint x: 206, endPoint y: 97, distance: 607.9
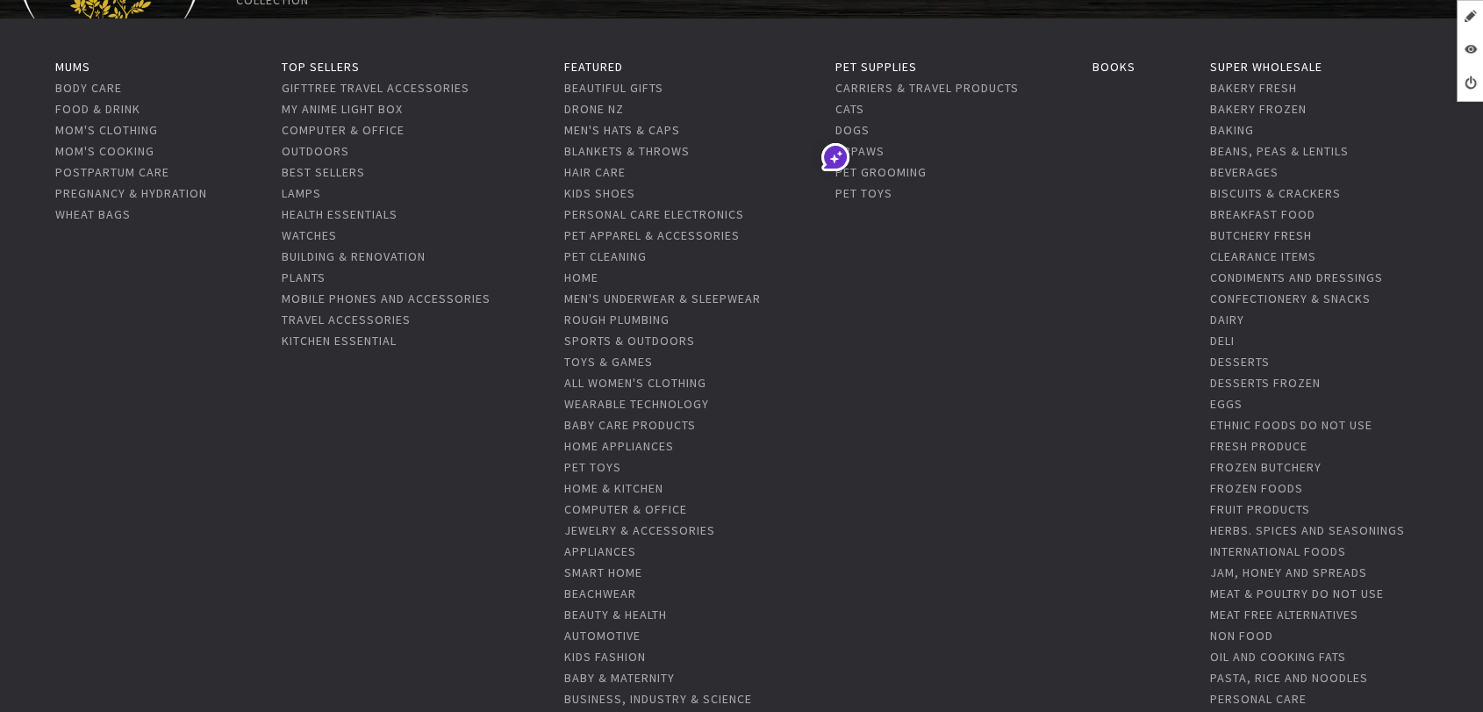
copy h1 "Certified Drivers License Translation"
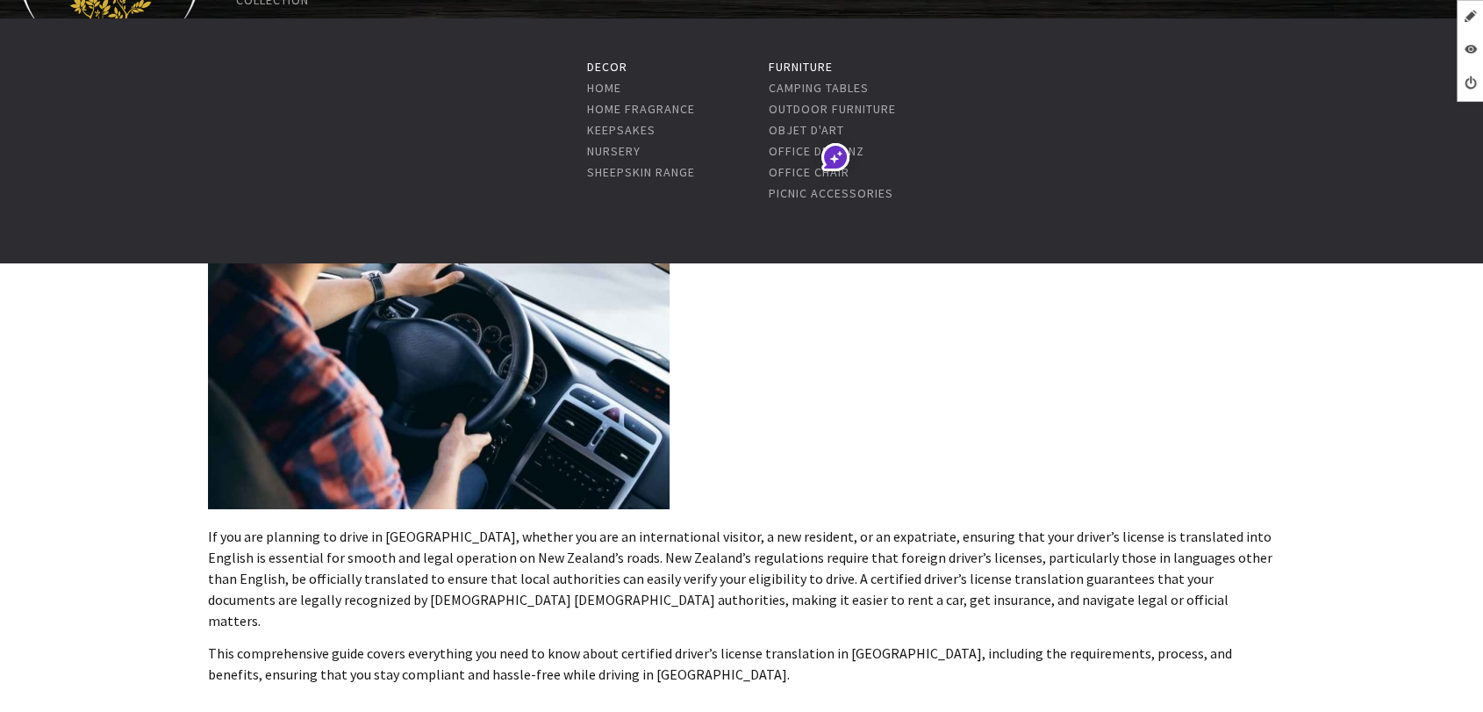
click at [154, 256] on ul "Decor Home Home Fragrance Keepsakes Nursery Sheepskin Range Furniture Camping T…" at bounding box center [741, 140] width 1483 height 245
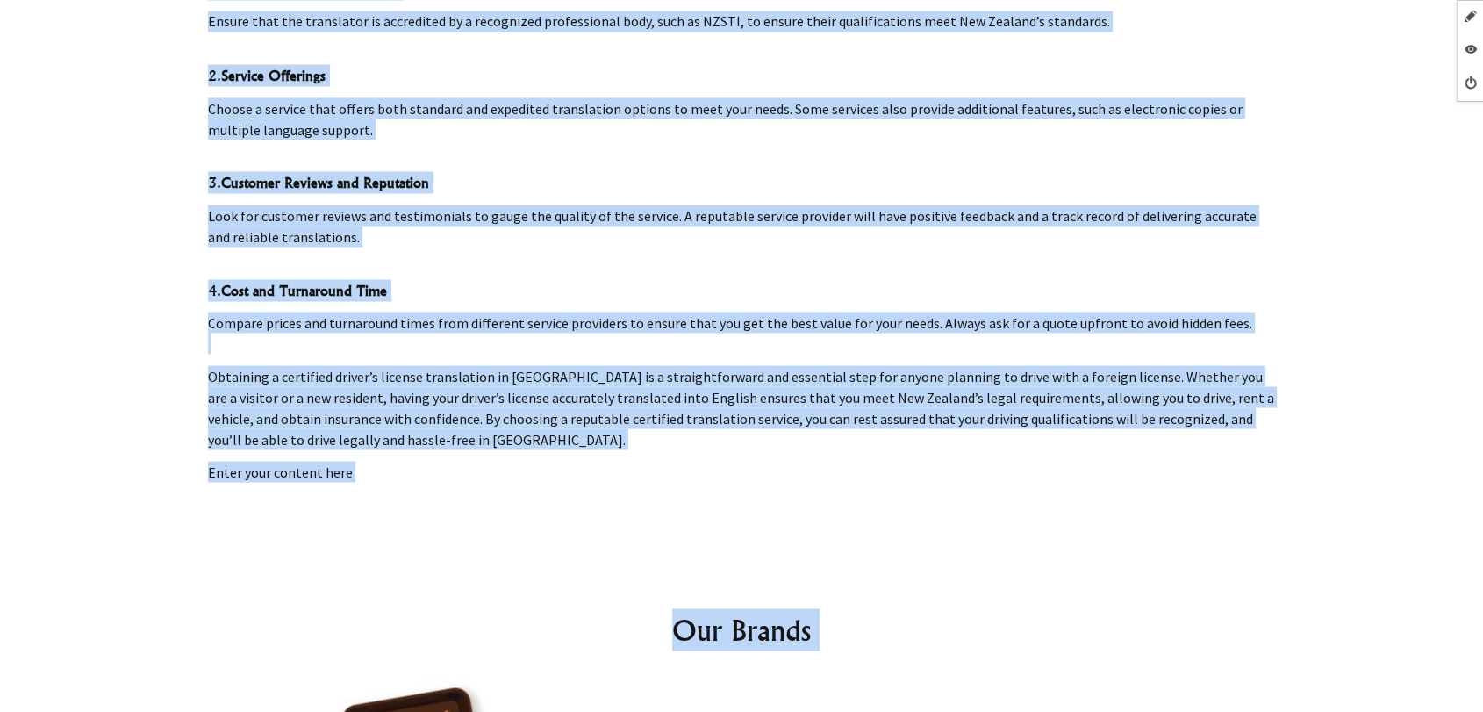
scroll to position [3455, 0]
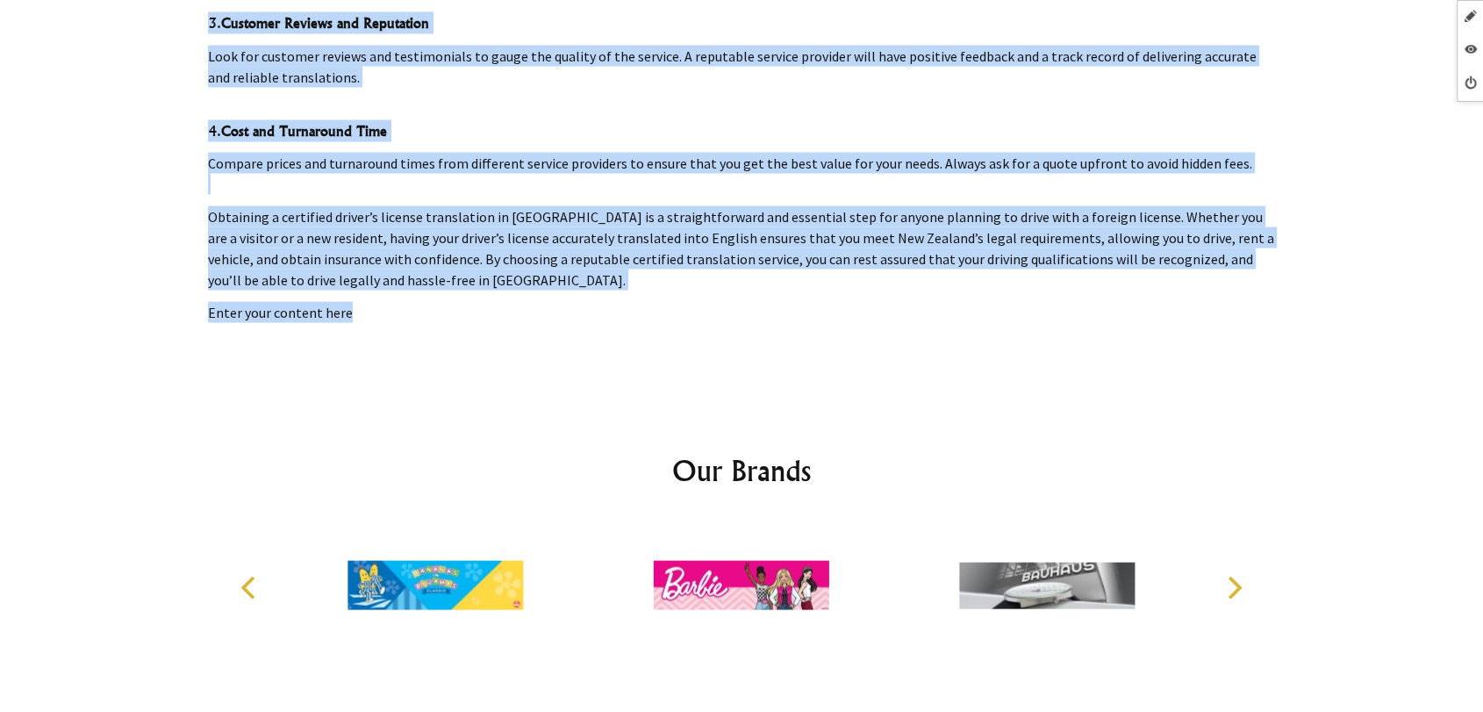
drag, startPoint x: 217, startPoint y: 102, endPoint x: 844, endPoint y: 177, distance: 631.2
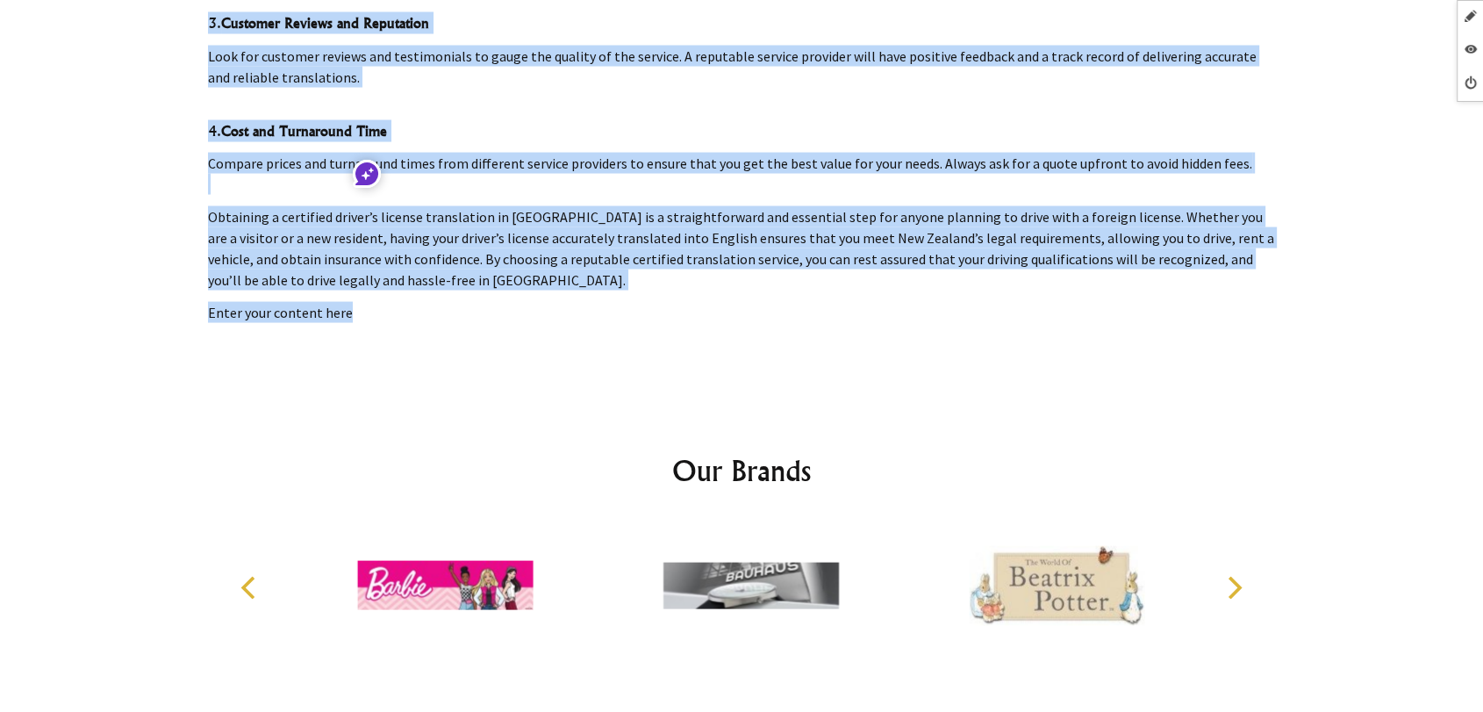
copy div "Certified Drivers License Translation In New Zealand If you are planning to dri…"
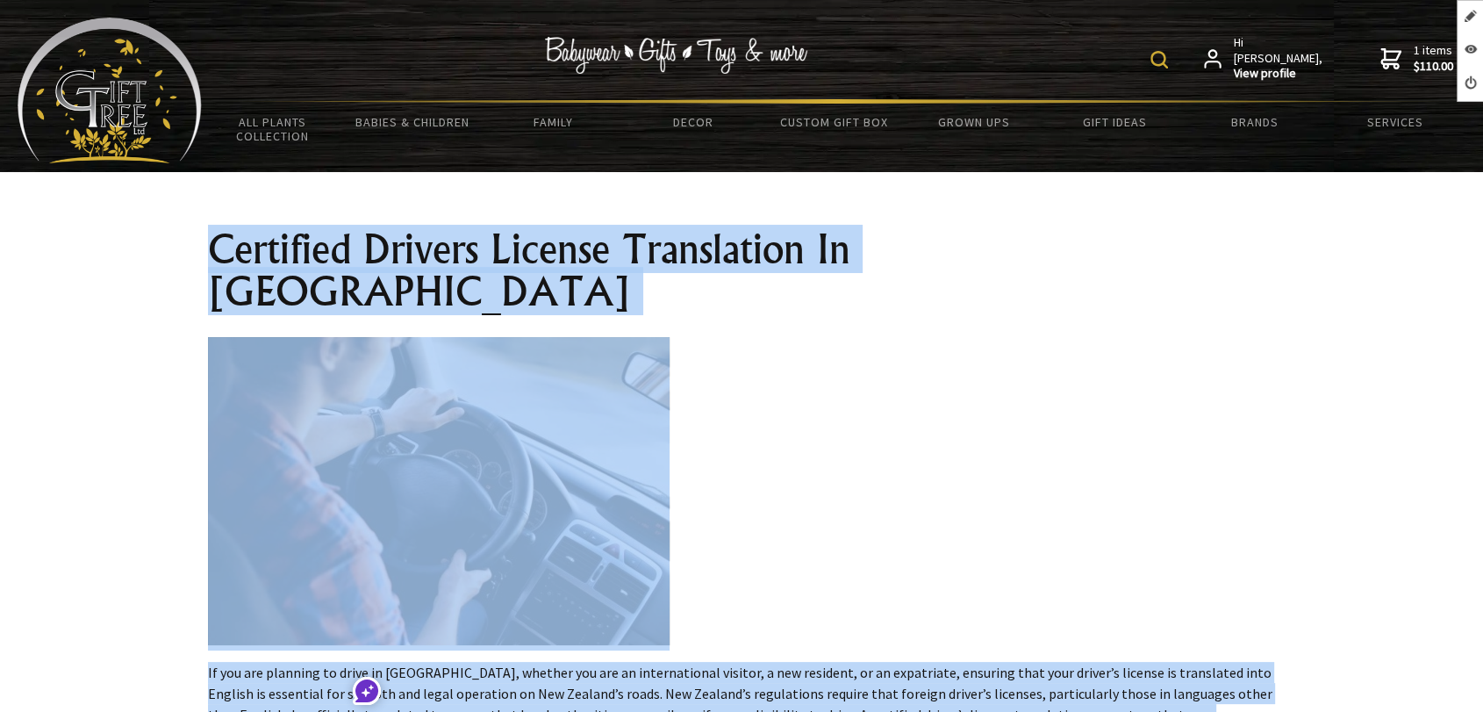
scroll to position [0, 0]
click at [631, 232] on h1 "Certified Drivers License Translation In New Zealand" at bounding box center [741, 270] width 1067 height 84
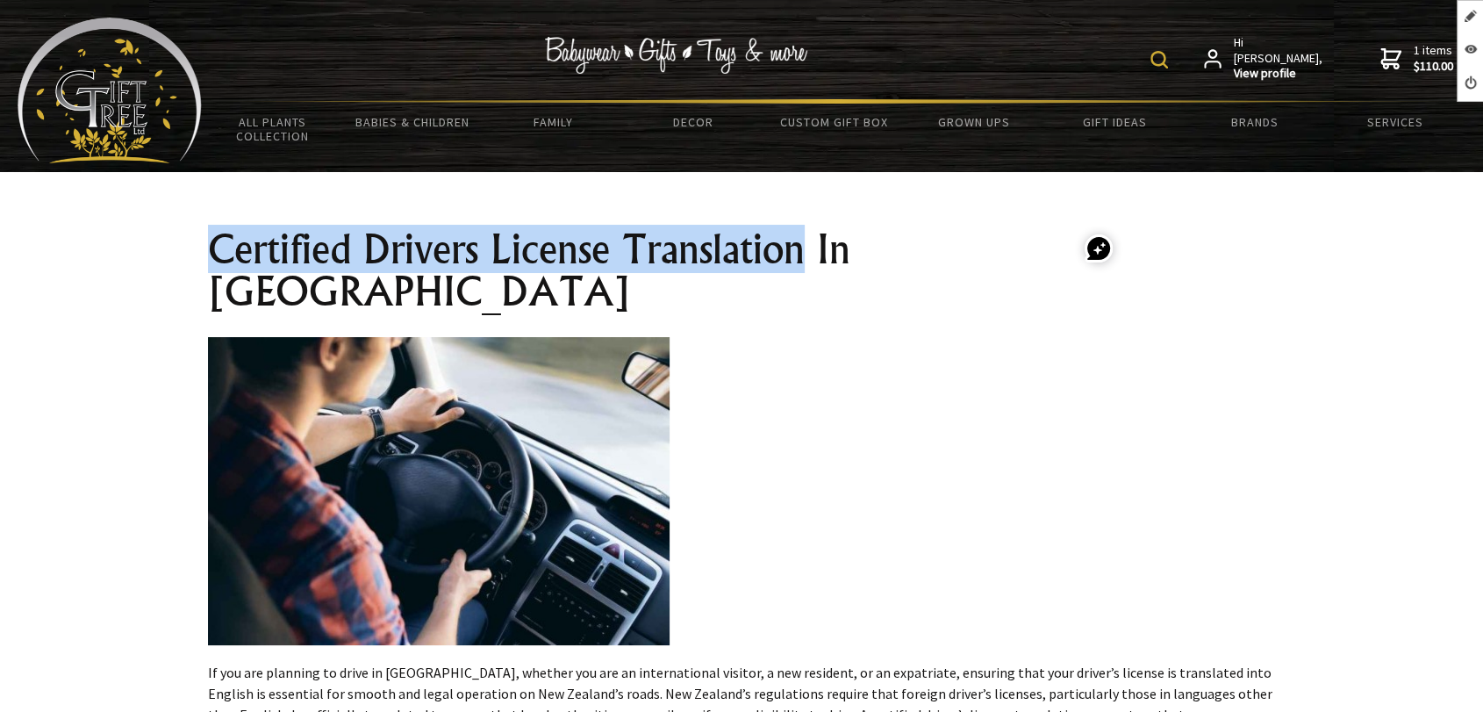
drag, startPoint x: 805, startPoint y: 260, endPoint x: 176, endPoint y: 215, distance: 630.9
copy section "Certified Drivers License Translation"
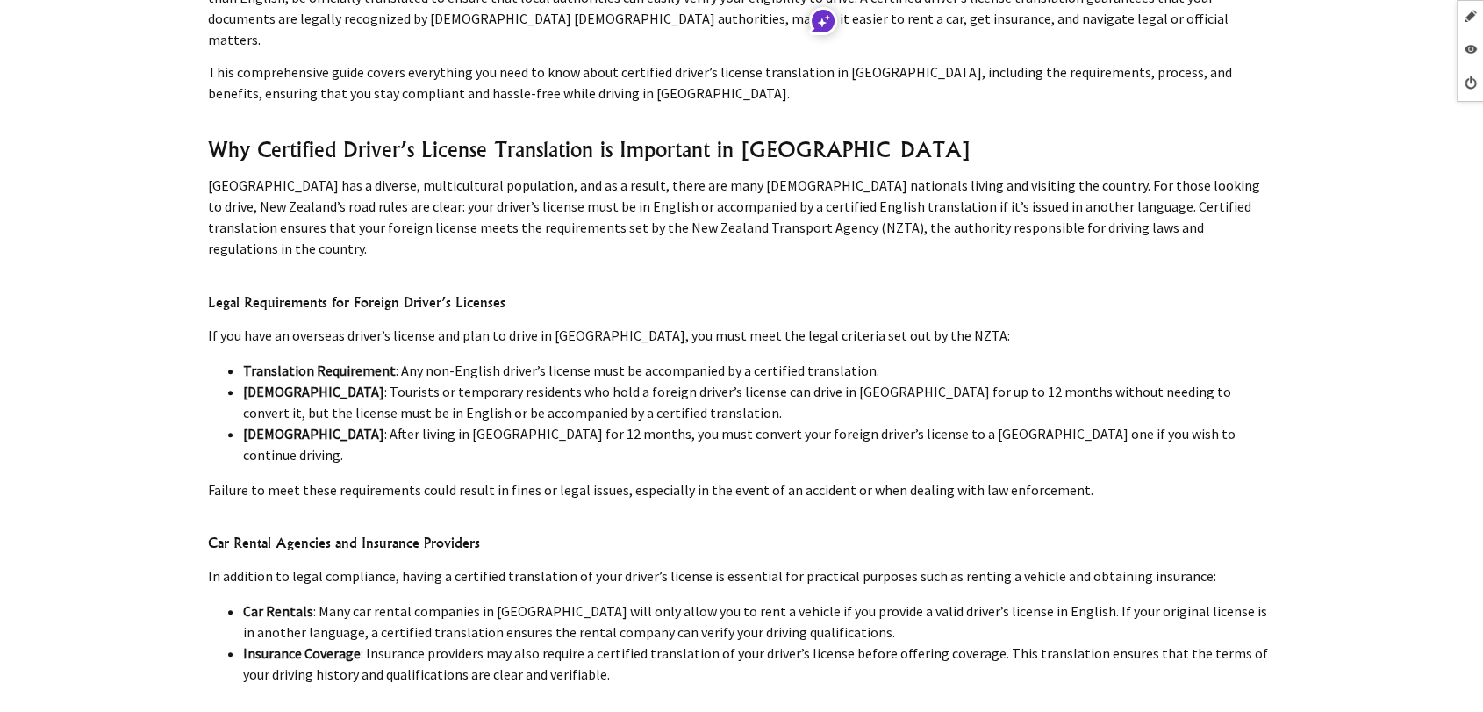
scroll to position [975, 0]
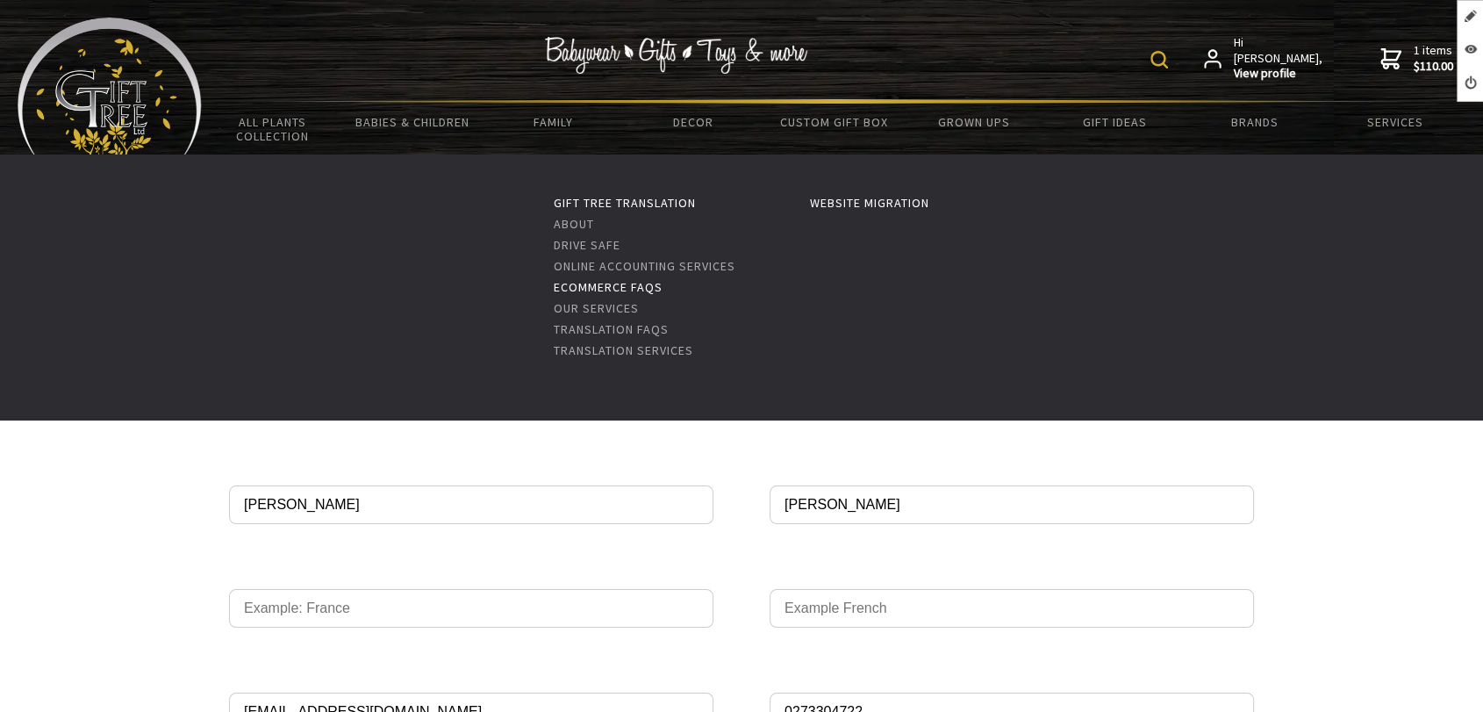
click at [578, 287] on link "eCommerce FAQs" at bounding box center [608, 287] width 109 height 16
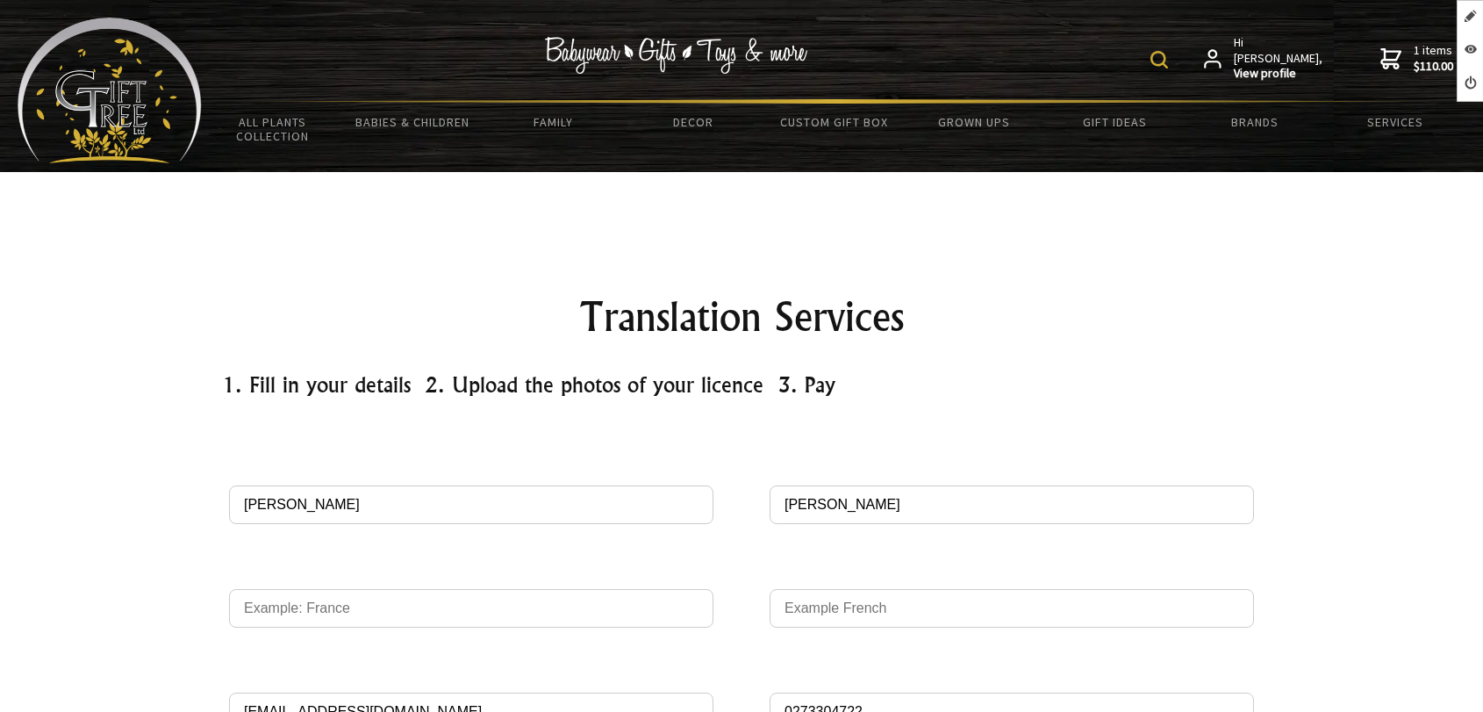
scroll to position [253, 0]
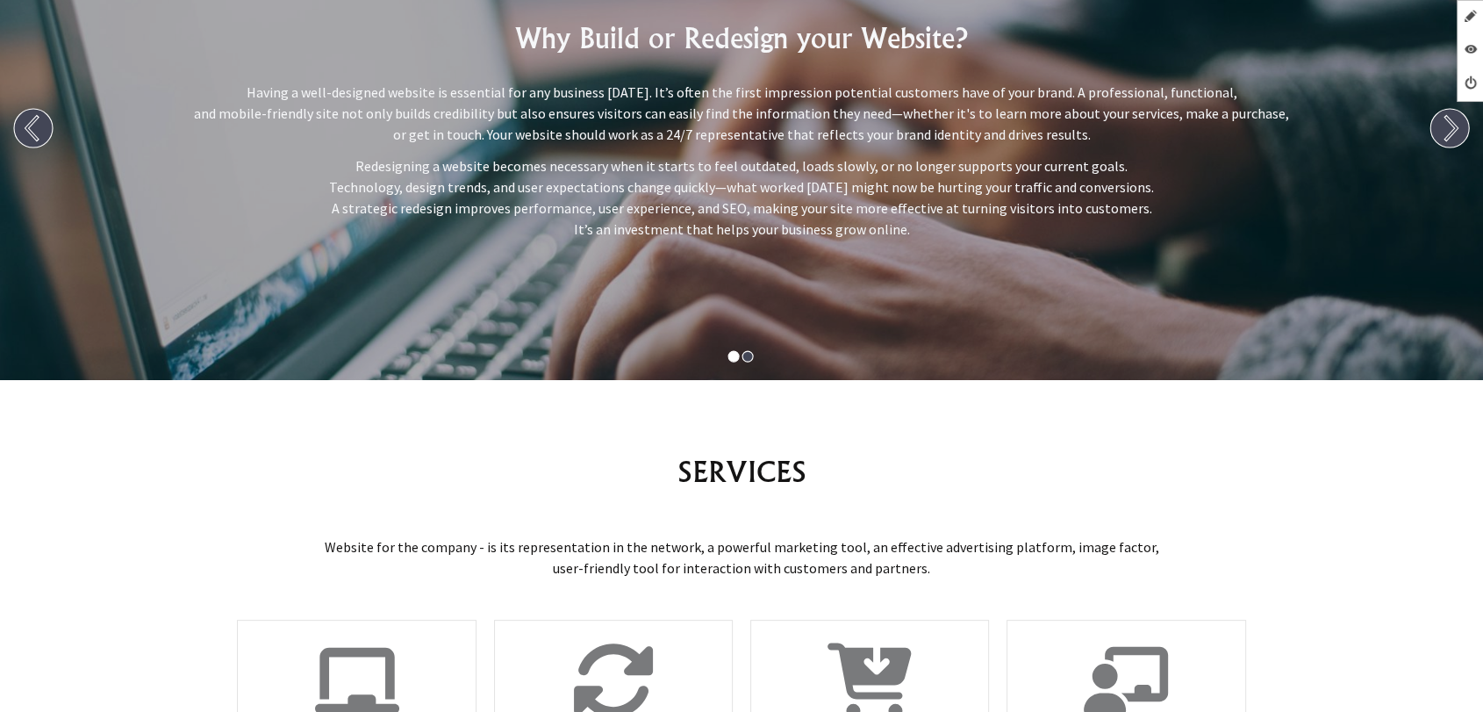
scroll to position [195, 0]
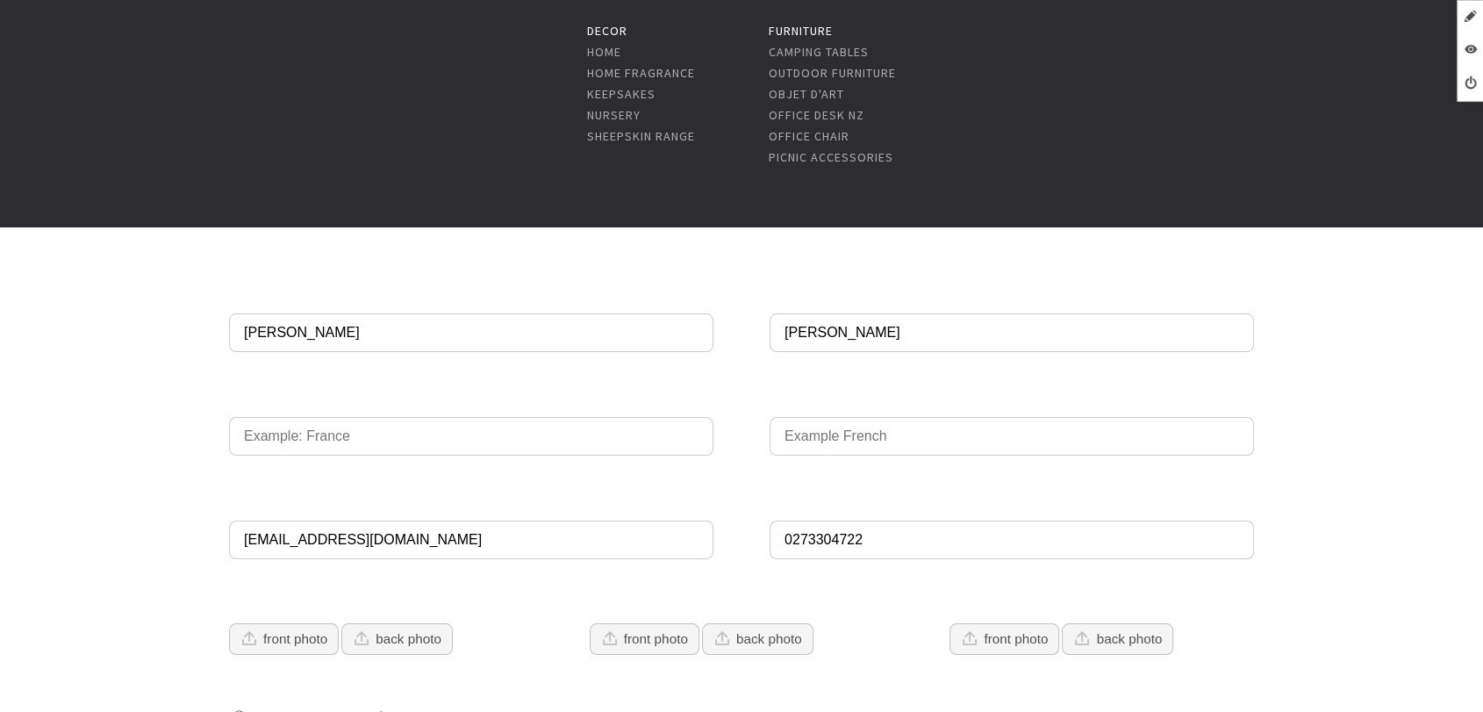
scroll to position [97, 0]
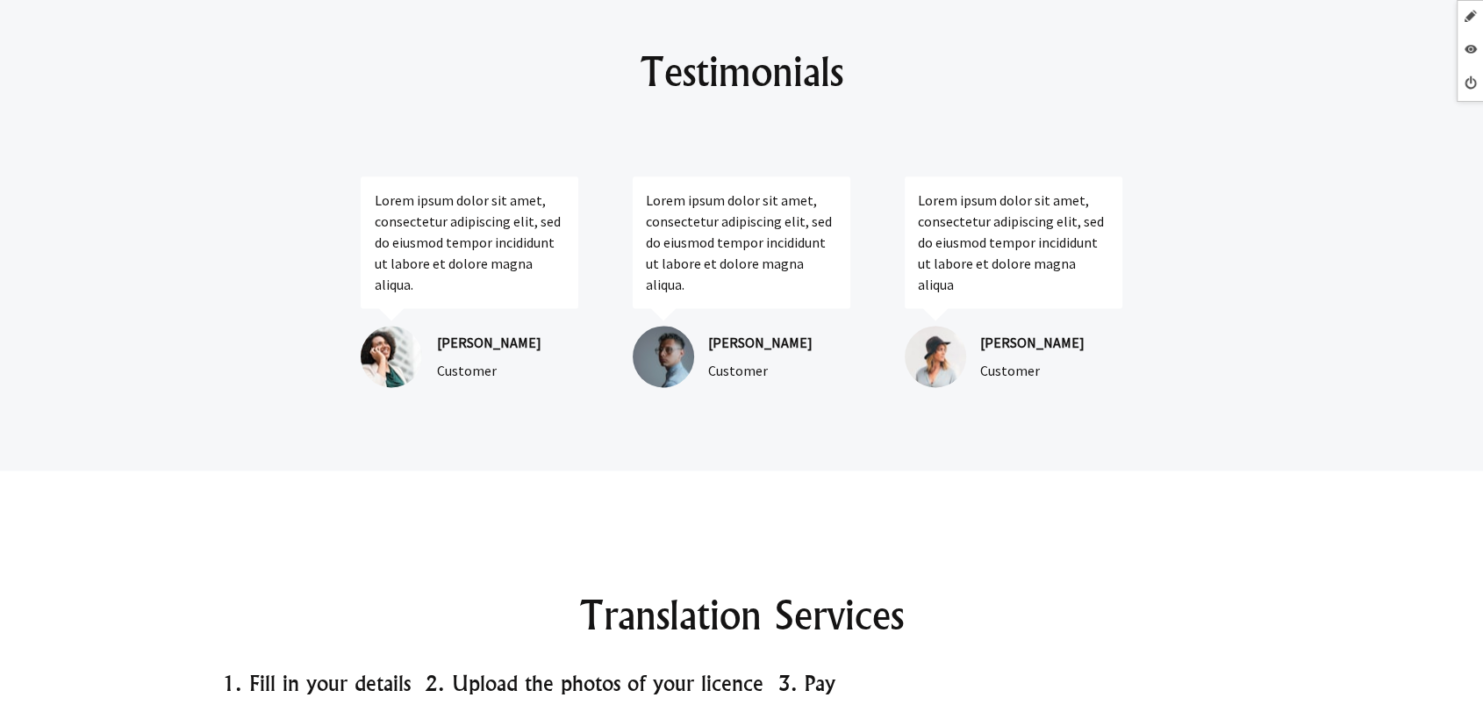
scroll to position [2243, 0]
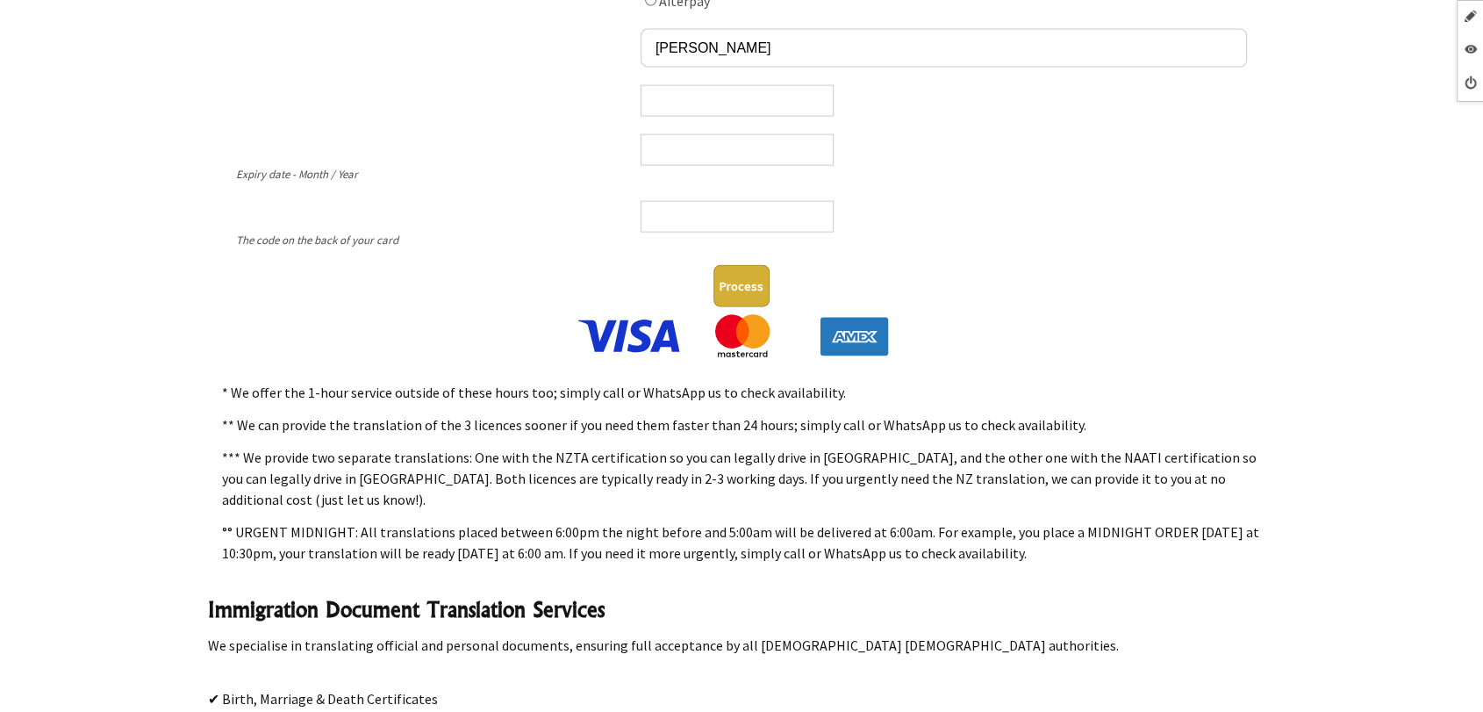
scroll to position [4096, 0]
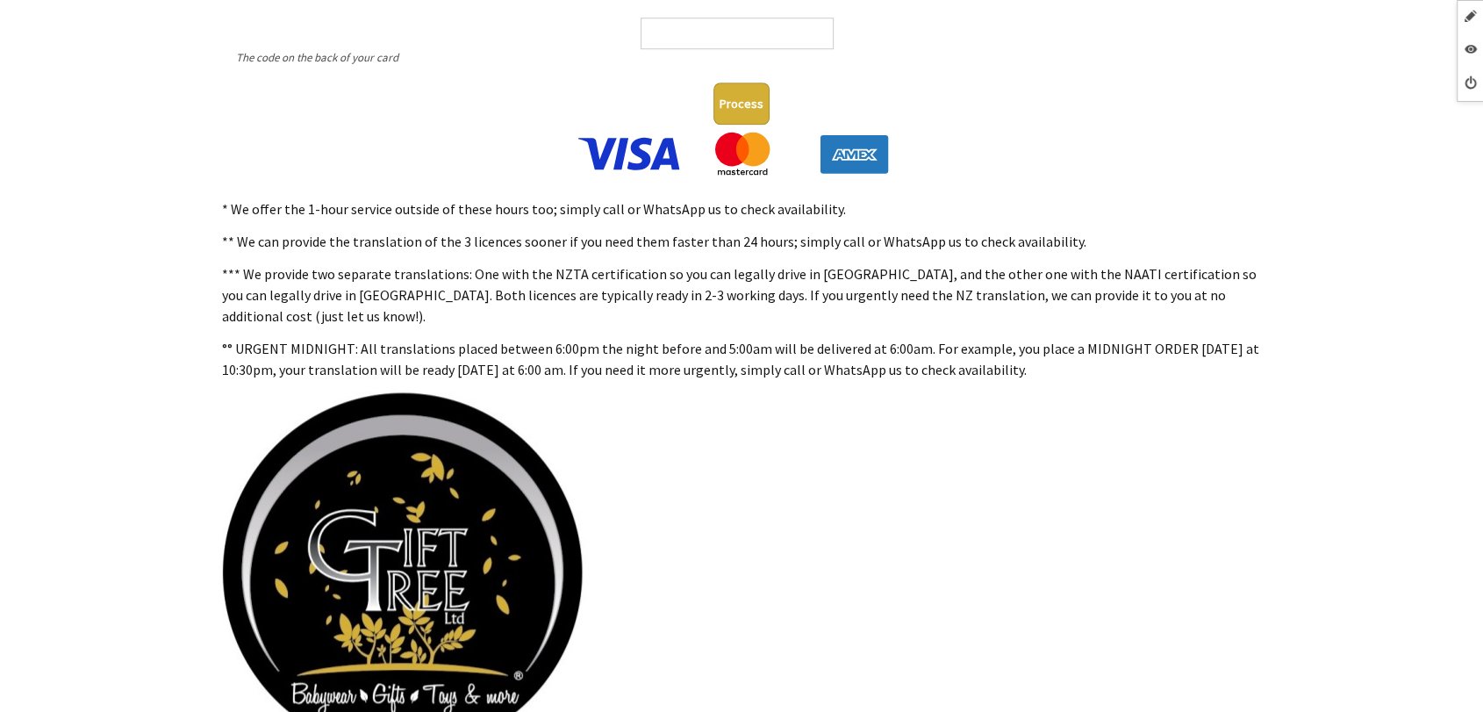
scroll to position [1365, 0]
